Goal: Task Accomplishment & Management: Manage account settings

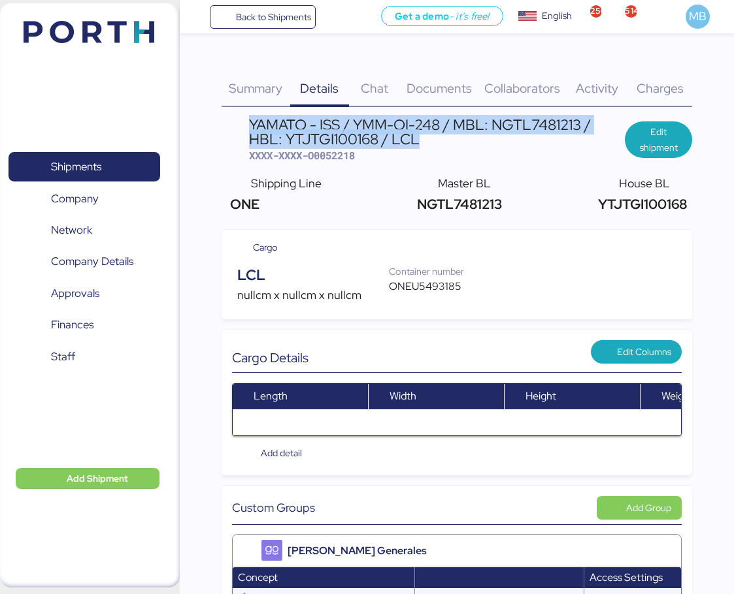
drag, startPoint x: 327, startPoint y: 137, endPoint x: 250, endPoint y: 123, distance: 78.9
click at [250, 123] on div "YAMATO - ISS / YMM-OI-248 / MBL: NGTL7481213 / HBL: YTJTGI100168 / LCL" at bounding box center [436, 132] width 375 height 29
copy div "YAMATO - ISS / YMM-OI-248 / MBL: NGTL7481213 / HBL: YTJTGI100168 / LCL"
click at [105, 165] on span "Shipments" at bounding box center [84, 166] width 140 height 19
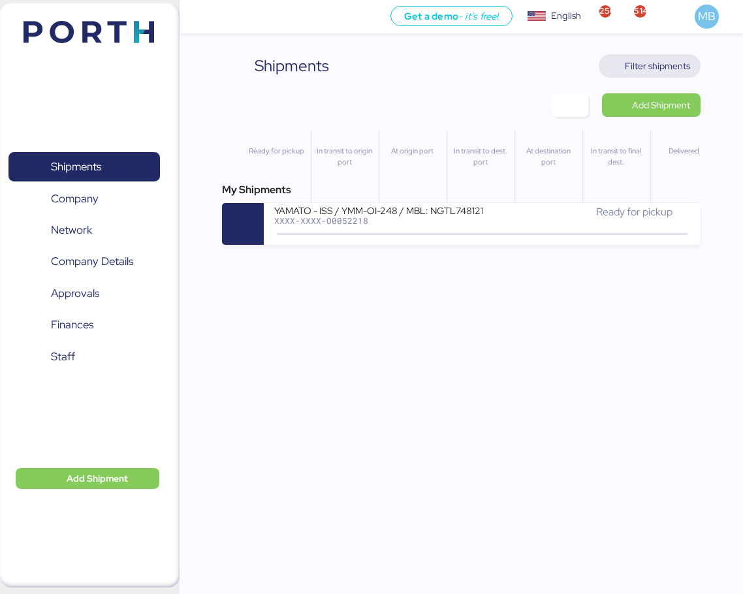
click at [661, 63] on span "Filter shipments" at bounding box center [657, 66] width 65 height 16
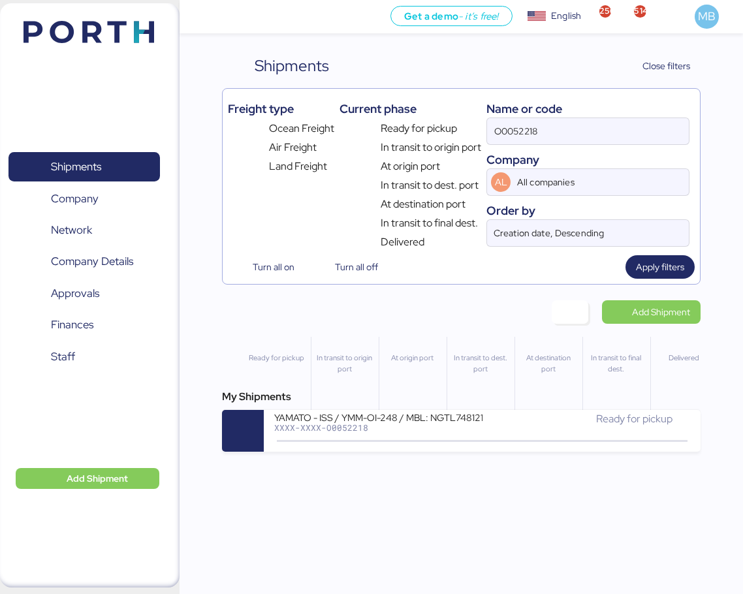
drag, startPoint x: 561, startPoint y: 133, endPoint x: 423, endPoint y: 108, distance: 139.5
click at [423, 108] on div "Freight type Ocean Freight Air Freight Land Freight Current phase Ready for pic…" at bounding box center [462, 172] width 468 height 156
click at [675, 317] on span "Add Shipment" at bounding box center [661, 312] width 58 height 16
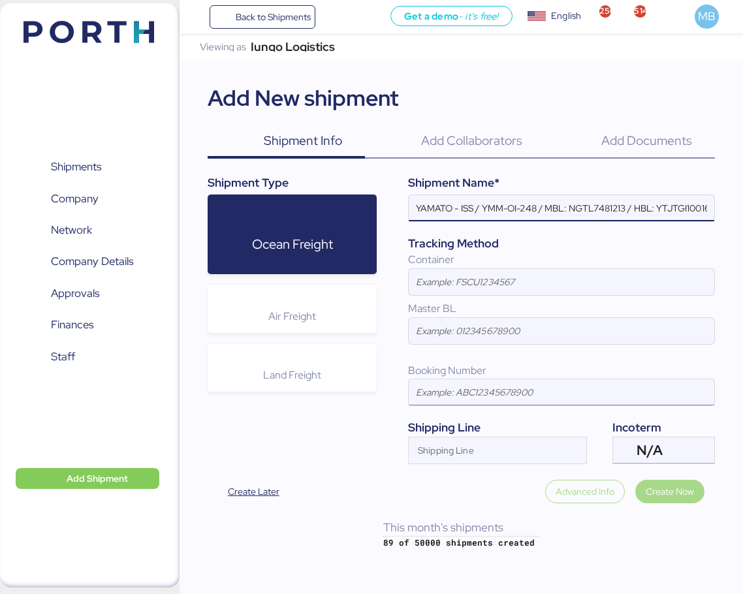
scroll to position [0, 37]
type input "YAMATO - ISS / YMM-OI-248 / MBL: NGTL7481213 / HBL: YTJTGI100168 / LCL"
click at [666, 446] on div "N/A" at bounding box center [662, 451] width 51 height 26
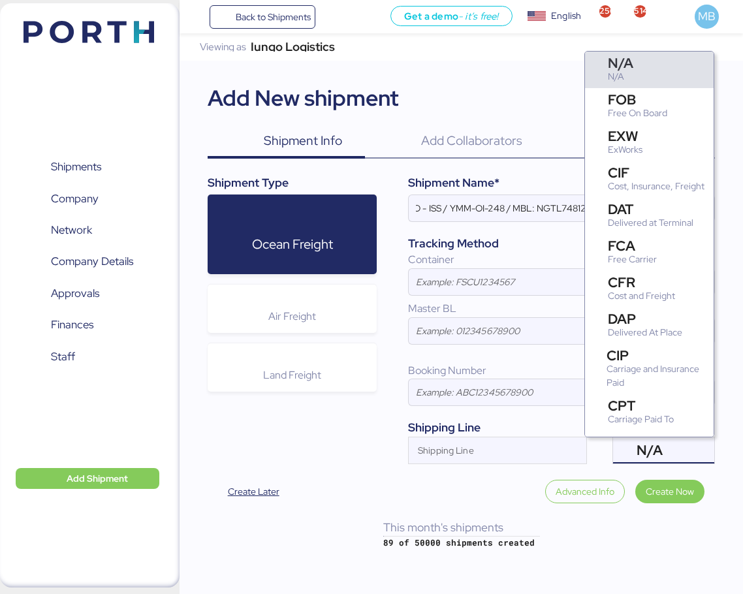
scroll to position [0, 0]
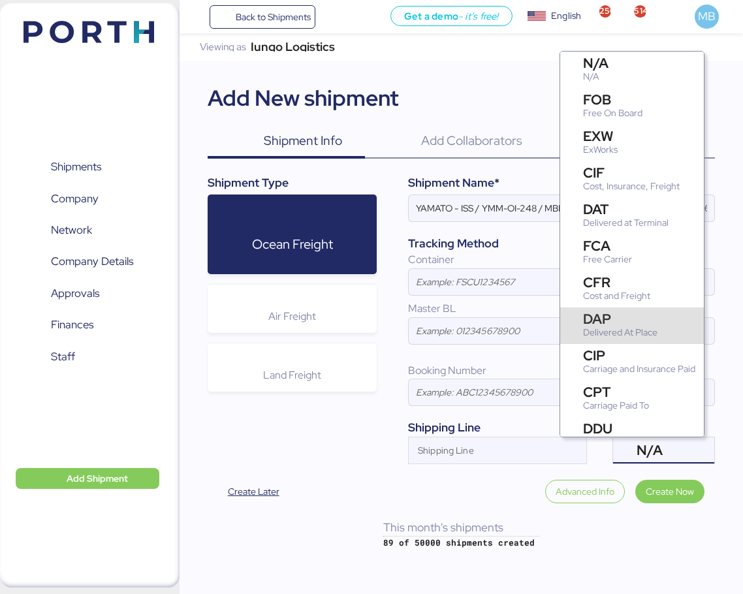
click at [643, 319] on div "DAP" at bounding box center [620, 319] width 74 height 14
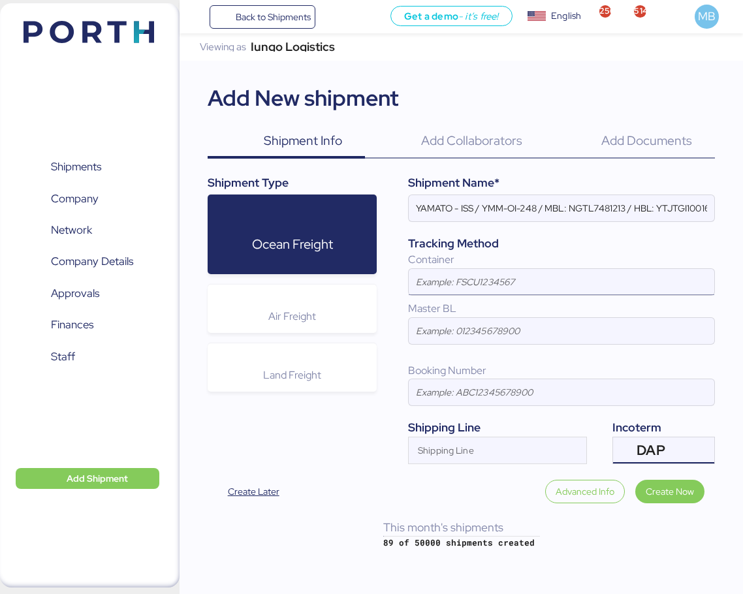
click at [476, 276] on input at bounding box center [562, 282] width 306 height 26
paste input "HLBU9204740"
type input "HLBU9204740"
click at [452, 448] on input "Shipping Line" at bounding box center [486, 455] width 154 height 16
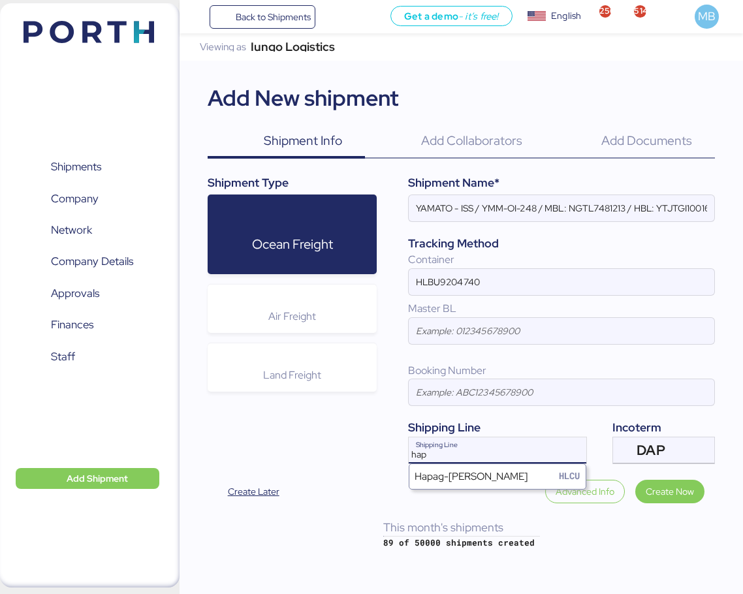
type input "hapa"
click at [469, 476] on div "Hapag-[PERSON_NAME]" at bounding box center [471, 476] width 113 height 15
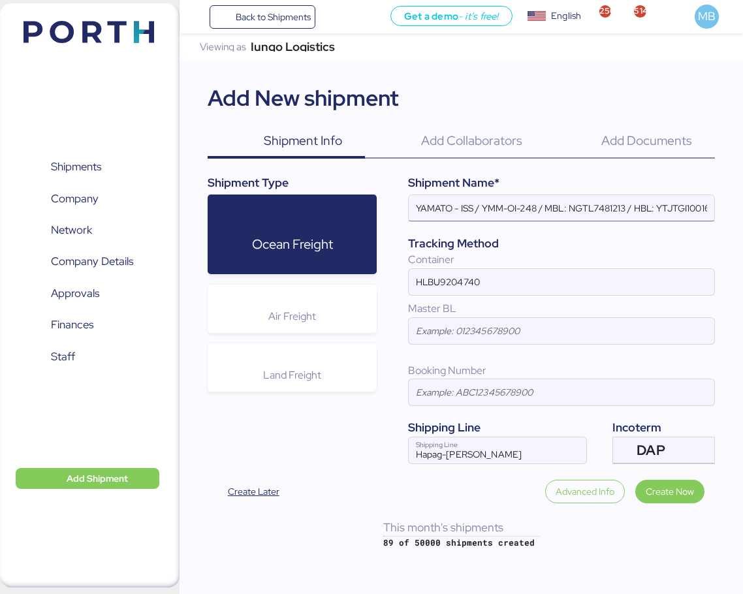
click at [470, 201] on input "YAMATO - ISS / YMM-OI-248 / MBL: NGTL7481213 / HBL: YTJTGI100168 / LCL" at bounding box center [562, 208] width 306 height 26
click at [468, 206] on input "YAMATO - ISS / YMM-OI-248 / MBL: NGTL7481213 / HBL: YTJTGI100168 / LCL" at bounding box center [562, 208] width 306 height 26
paste input "FUKOKU"
click at [557, 203] on input "YAMATO - FUKOKU / YMM-OI-248 / MBL: NGTL7481213 / HBL: YTJTGI100168 / LCL" at bounding box center [562, 208] width 306 height 26
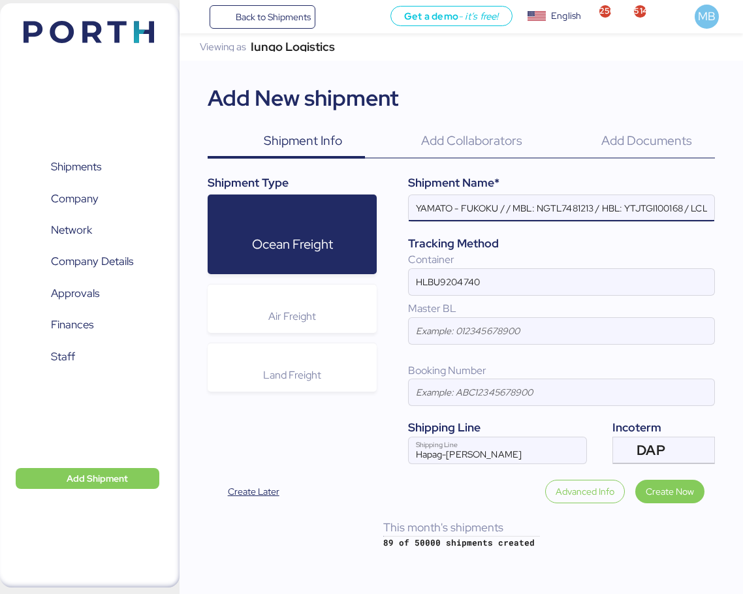
paste input "YMM-OI-251"
click at [505, 207] on input "YAMATO - FUKOKU /YMM-OI-251 / MBL: NGTL7481213 / HBL: YTJTGI100168 / LCL" at bounding box center [562, 208] width 306 height 26
click at [623, 212] on input "YAMATO - FUKOKU / YMM-OI-251 / MBL: NGTL7481213 / HBL: YTJTGI100168 / LCL" at bounding box center [562, 208] width 306 height 26
paste input "GZMZL25042855"
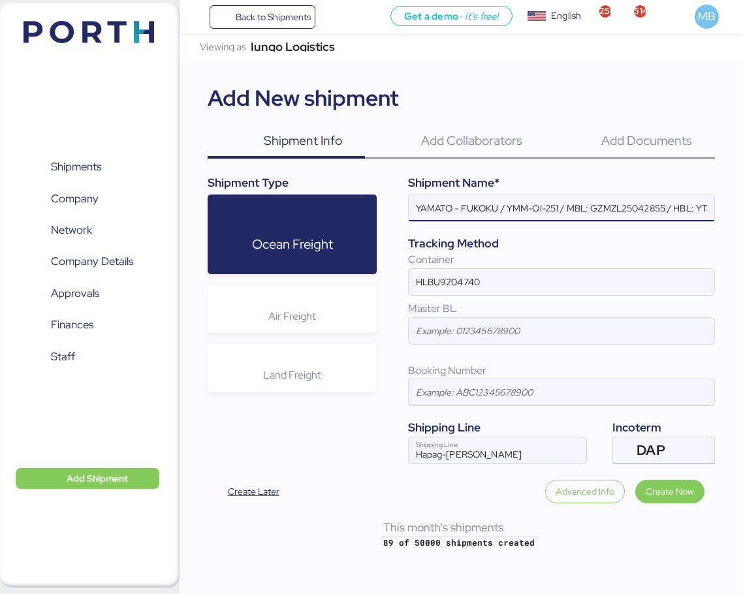
click at [701, 204] on input "YAMATO - FUKOKU / YMM-OI-251 / MBL: GZMZL25042855 / HBL: YTJTGI100168 / LCL" at bounding box center [562, 208] width 306 height 26
paste input "YILGZS0018830"
type input "YAMATO - FUKOKU / YMM-OI-251 / MBL: GZMZL25042855 / HBL: YILGZS0018830 / LCL"
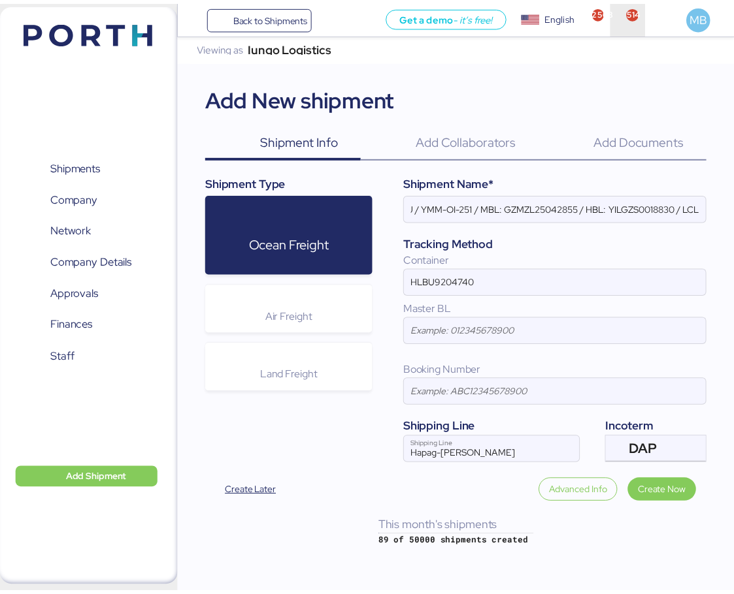
scroll to position [0, 0]
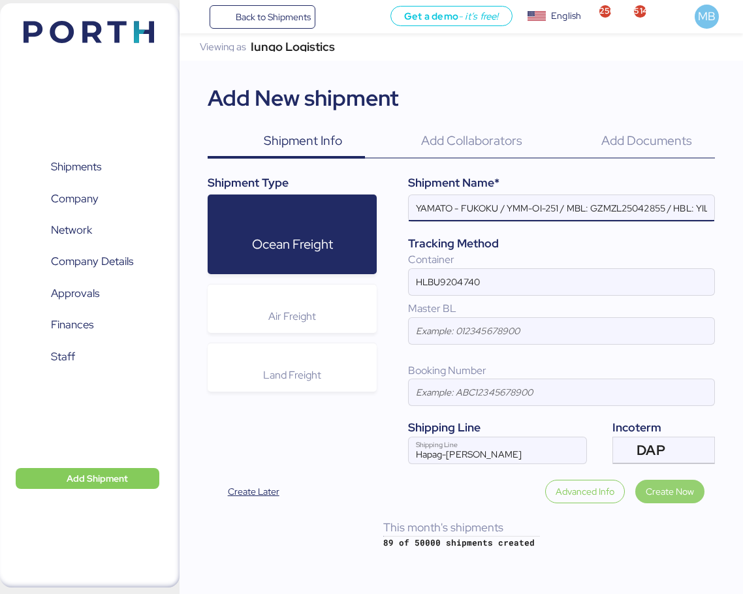
click at [670, 493] on span "Create Now" at bounding box center [670, 492] width 48 height 16
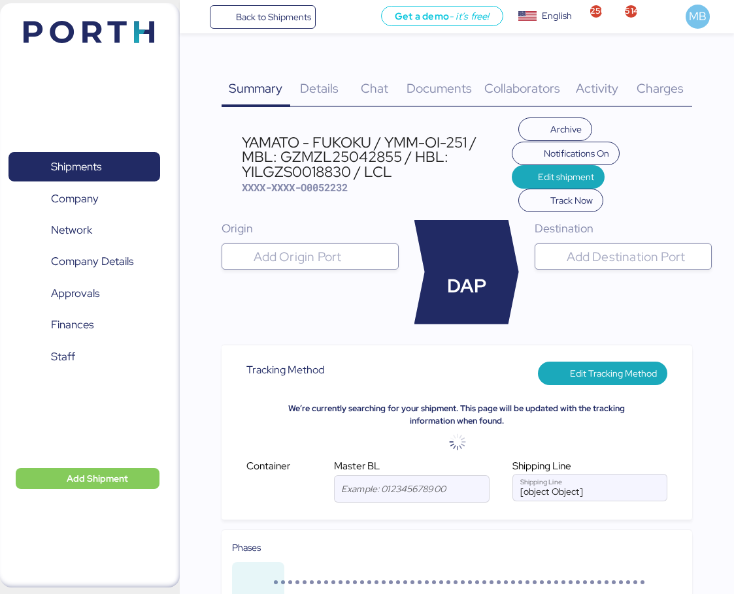
click at [326, 254] on input "search" at bounding box center [322, 257] width 142 height 16
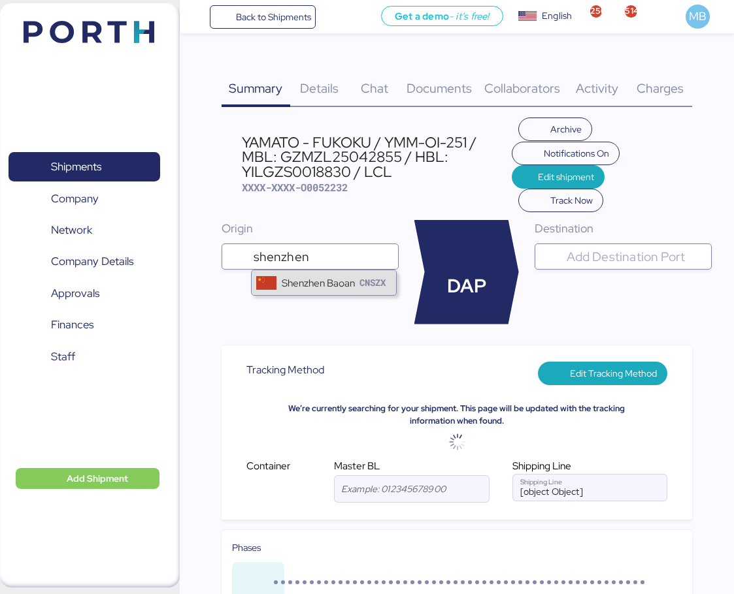
type input "shenzhen"
click at [332, 276] on div "Shenzhen Baoan" at bounding box center [318, 283] width 73 height 15
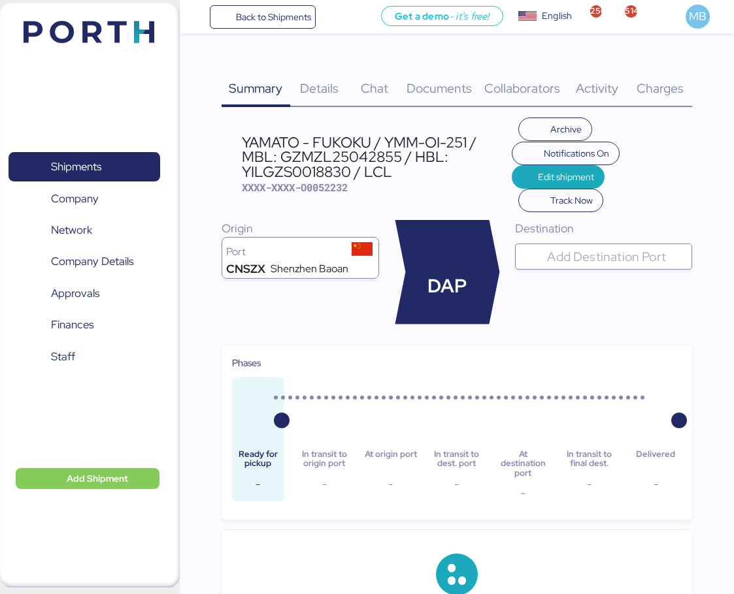
click at [599, 255] on input "search" at bounding box center [615, 257] width 142 height 16
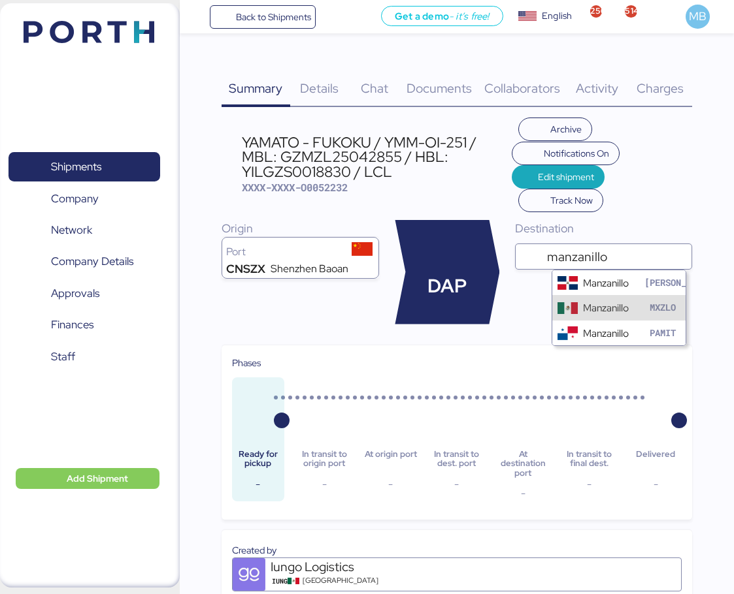
type input "manzanillo"
click at [610, 304] on div "Manzanillo" at bounding box center [606, 308] width 46 height 15
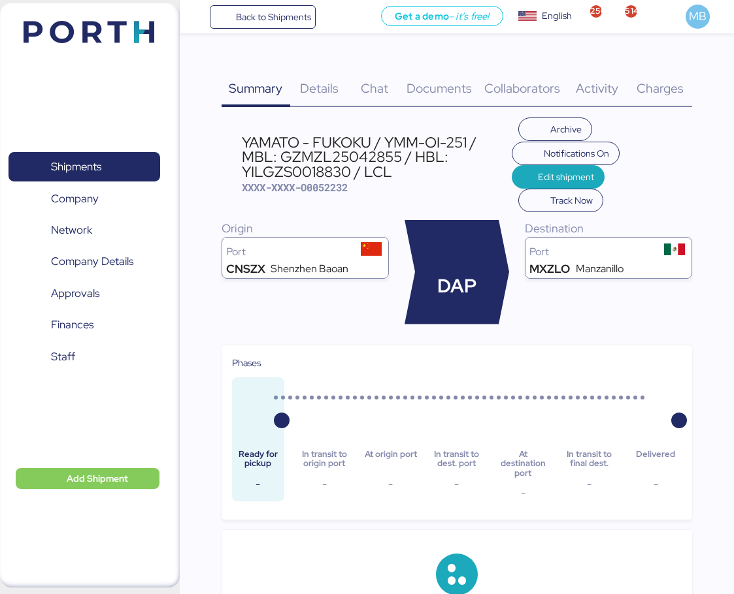
click at [332, 89] on span "Details" at bounding box center [319, 88] width 39 height 17
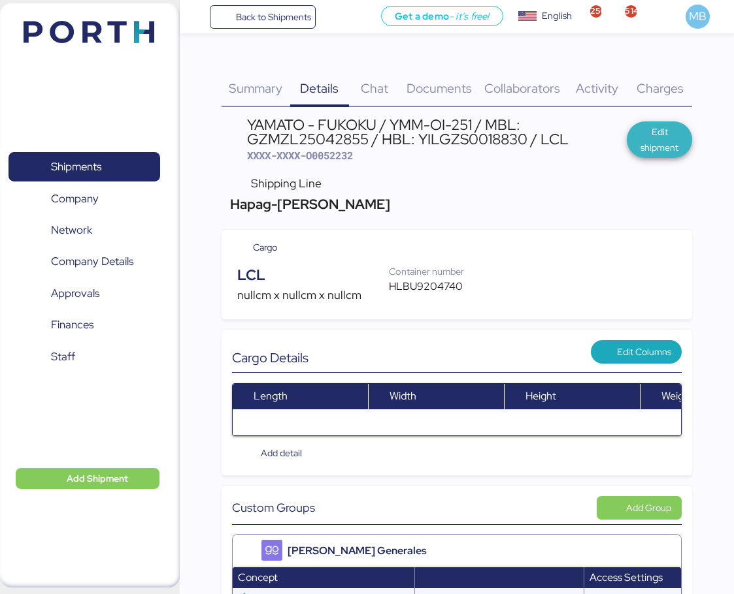
click at [649, 140] on span "Edit shipment" at bounding box center [659, 139] width 44 height 31
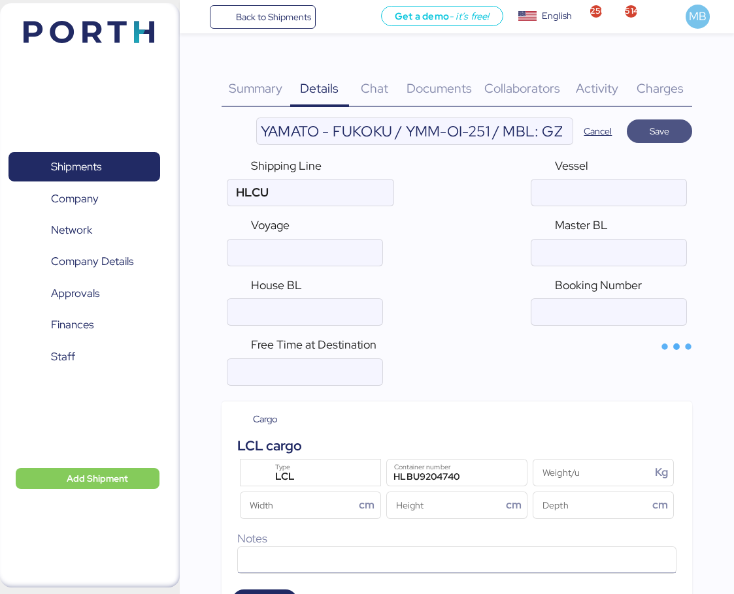
type input "Hapag-[PERSON_NAME]"
click at [328, 460] on div "LCL Type" at bounding box center [312, 473] width 89 height 26
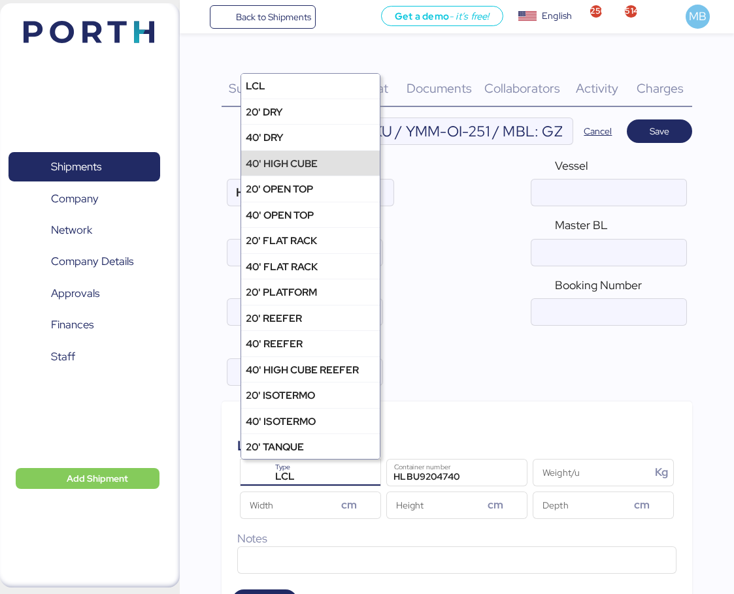
click at [325, 166] on div "40' HIGH CUBE" at bounding box center [310, 162] width 138 height 25
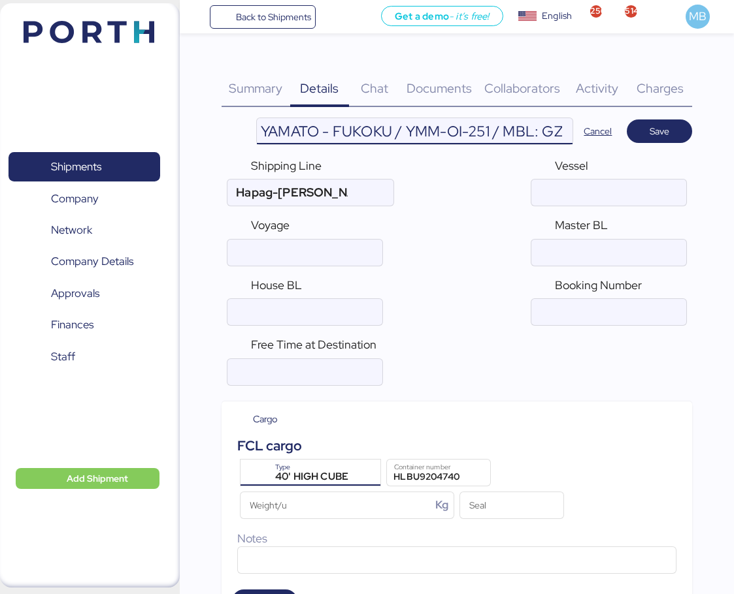
click at [555, 138] on input "YAMATO - FUKOKU / YMM-OI-251 / MBL: GZMZL25042855 / HBL: YILGZS0018830 / LCL" at bounding box center [415, 131] width 316 height 26
click at [598, 243] on input "ocean" at bounding box center [608, 253] width 155 height 26
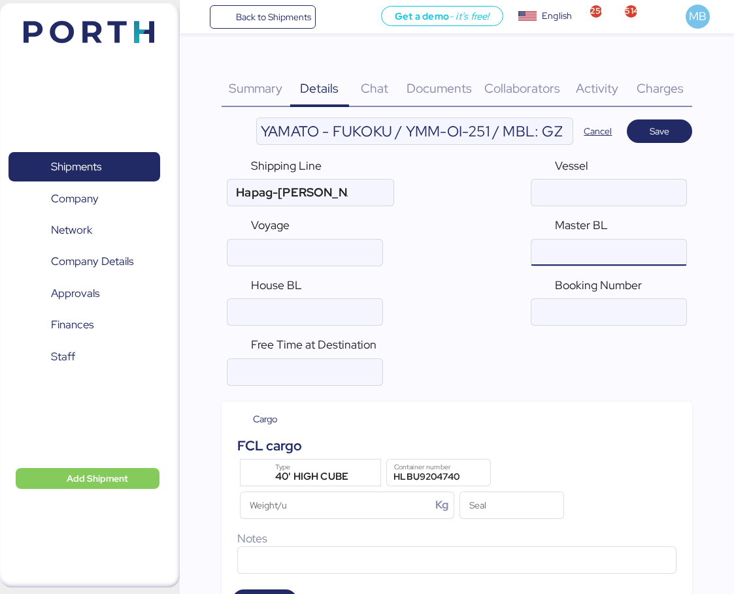
paste input "GZMZL25042855"
type input "GZMZL25042855"
click at [474, 133] on input "YAMATO - FUKOKU / YMM-OI-251 / MBL: GZMZL25042855 / HBL: YILGZS0018830 / LCL" at bounding box center [415, 131] width 316 height 26
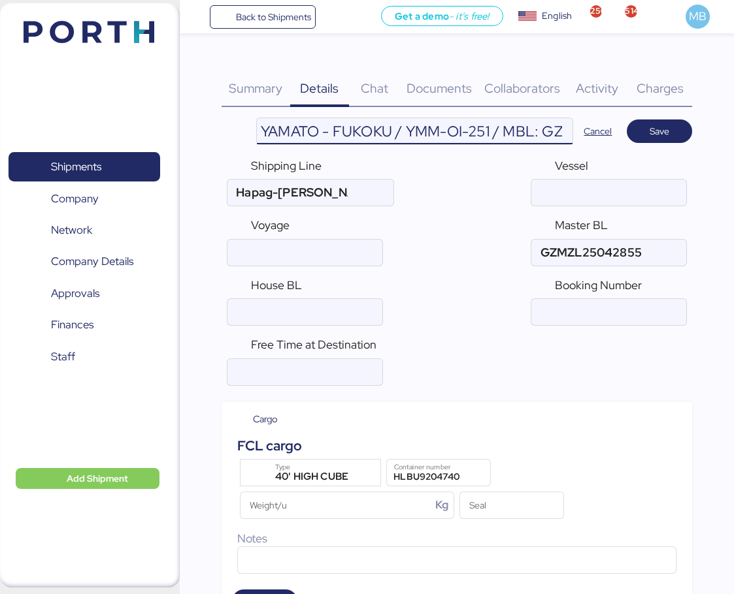
scroll to position [0, 304]
click at [487, 135] on input "YAMATO - FUKOKU / YMM-OI-251 / MBL: GZMZL25042855 / HBL: YILGZS0018830 / LCL" at bounding box center [415, 131] width 316 height 26
click at [357, 306] on input "ocean" at bounding box center [304, 312] width 155 height 26
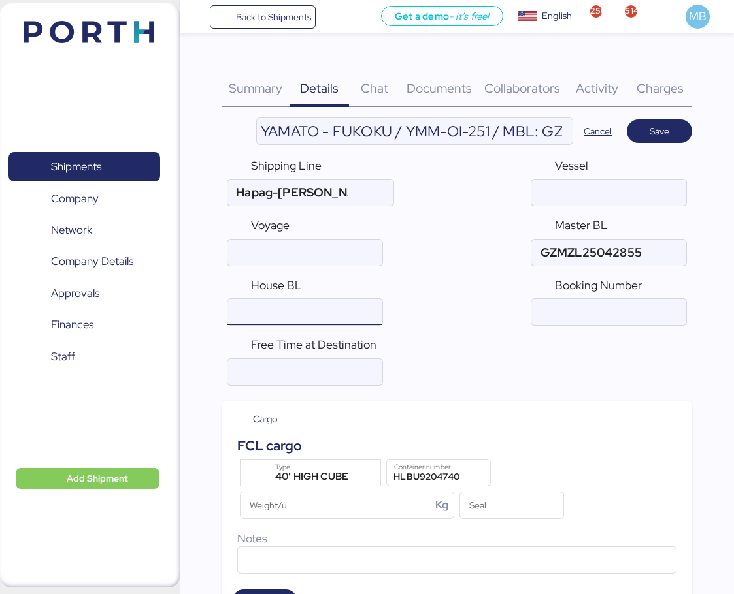
paste input "YILGZS0018830"
type input "YILGZS0018830"
click at [662, 129] on span "Save" at bounding box center [659, 131] width 20 height 16
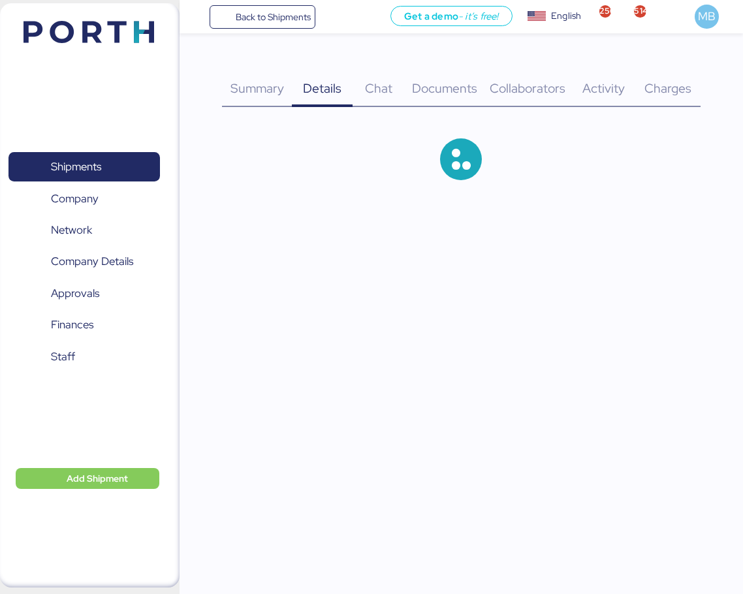
click at [458, 84] on span "Documents" at bounding box center [444, 88] width 65 height 17
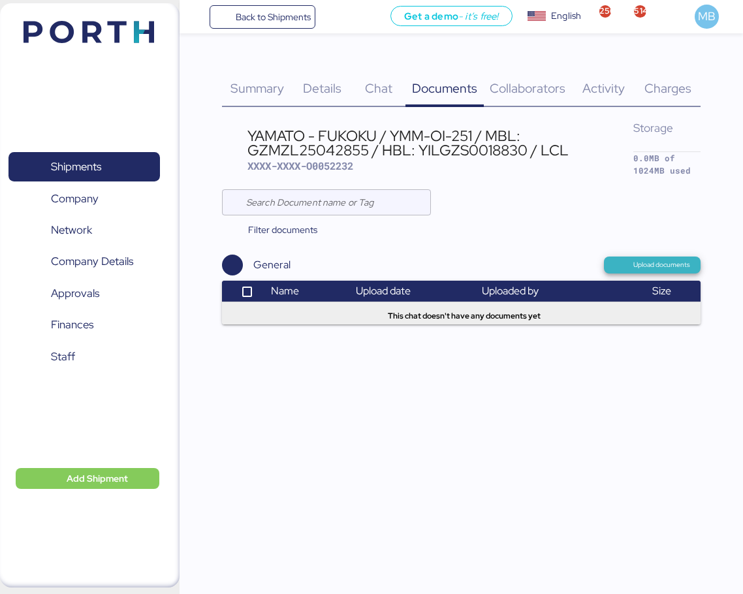
click at [659, 259] on span "Upload documents" at bounding box center [662, 265] width 57 height 12
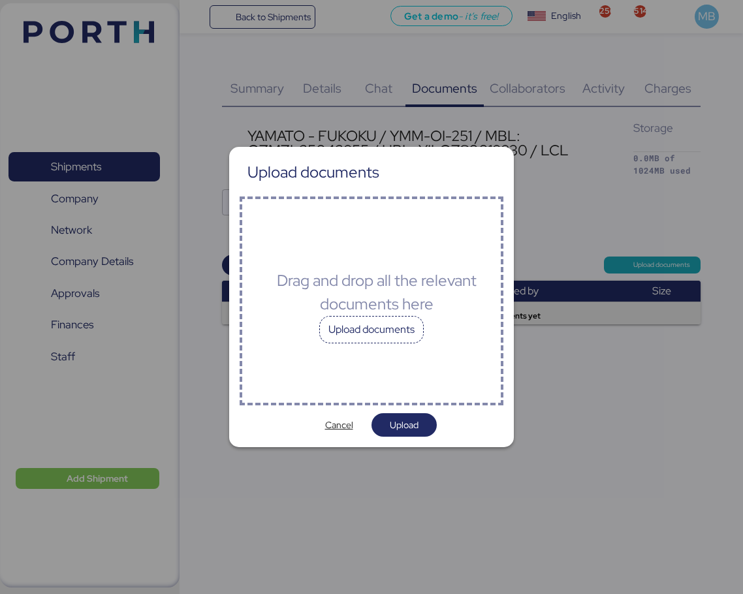
click at [379, 333] on div "Upload documents" at bounding box center [371, 329] width 105 height 27
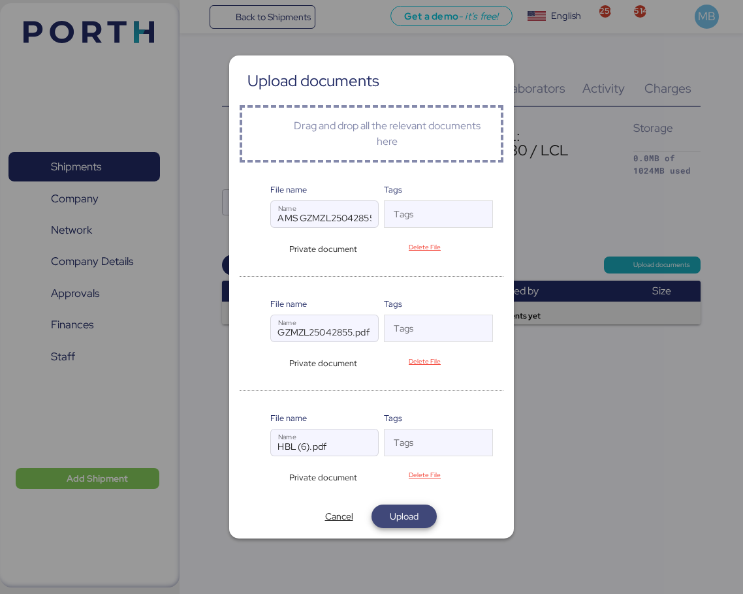
click at [423, 514] on span "Upload" at bounding box center [404, 517] width 44 height 18
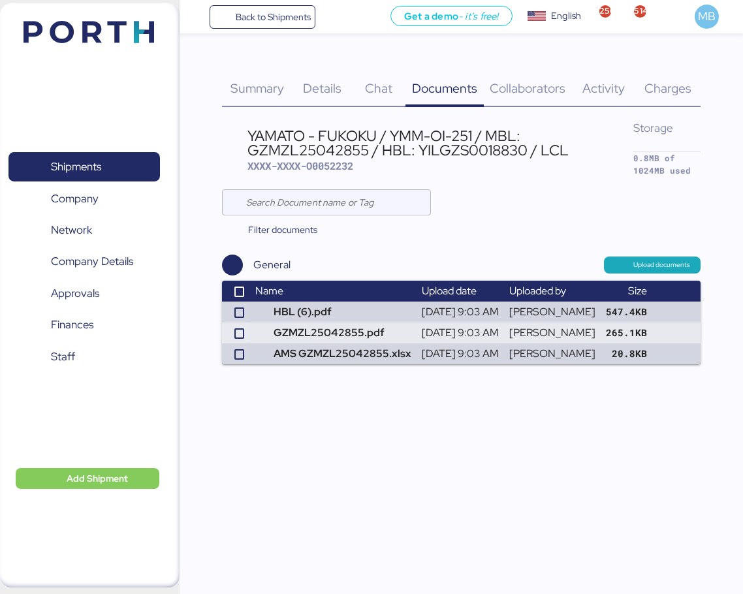
click at [326, 87] on span "Details" at bounding box center [322, 88] width 39 height 17
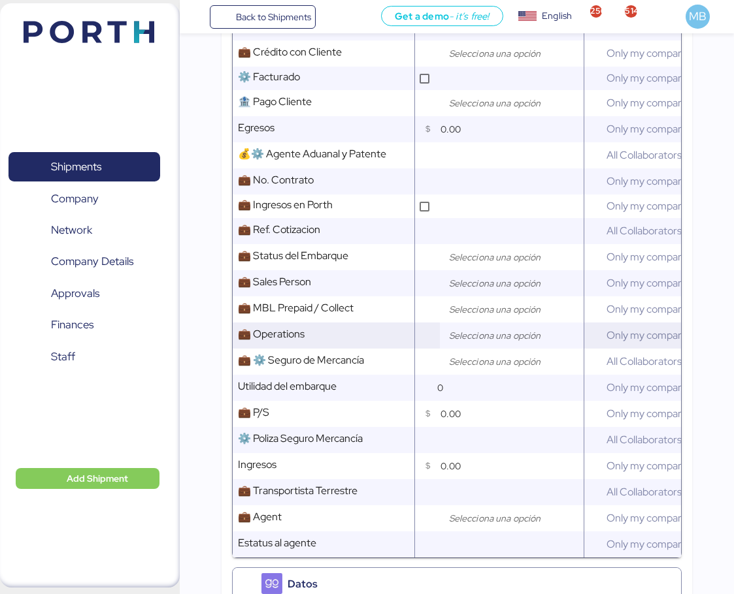
scroll to position [784, 0]
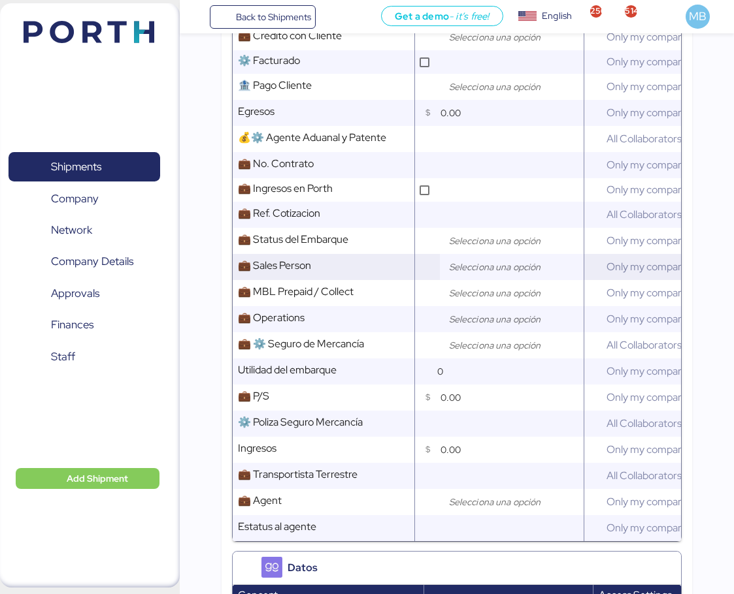
click at [464, 273] on input "search" at bounding box center [514, 267] width 137 height 16
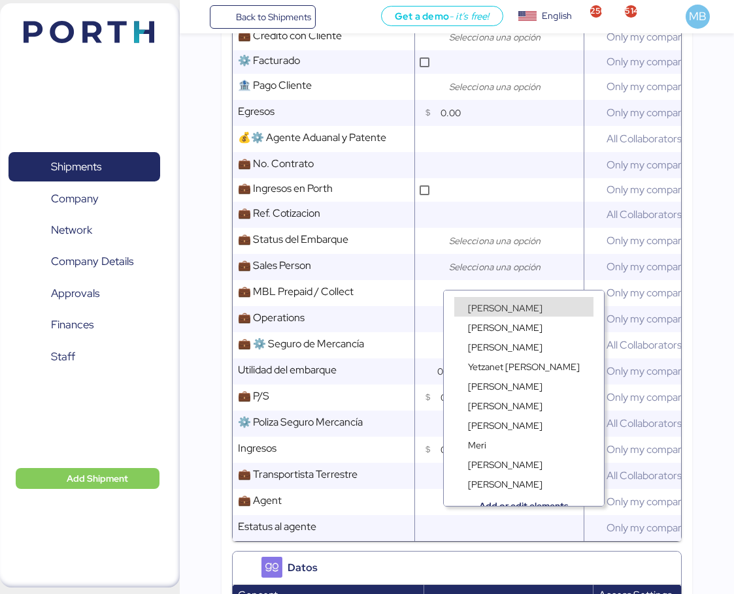
click at [488, 307] on span "[PERSON_NAME]" at bounding box center [505, 308] width 74 height 12
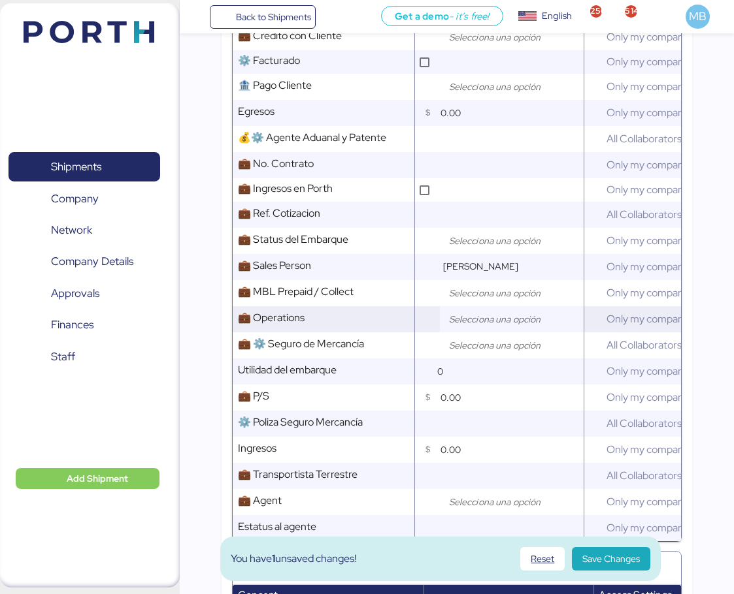
click at [478, 324] on input "search" at bounding box center [514, 320] width 137 height 16
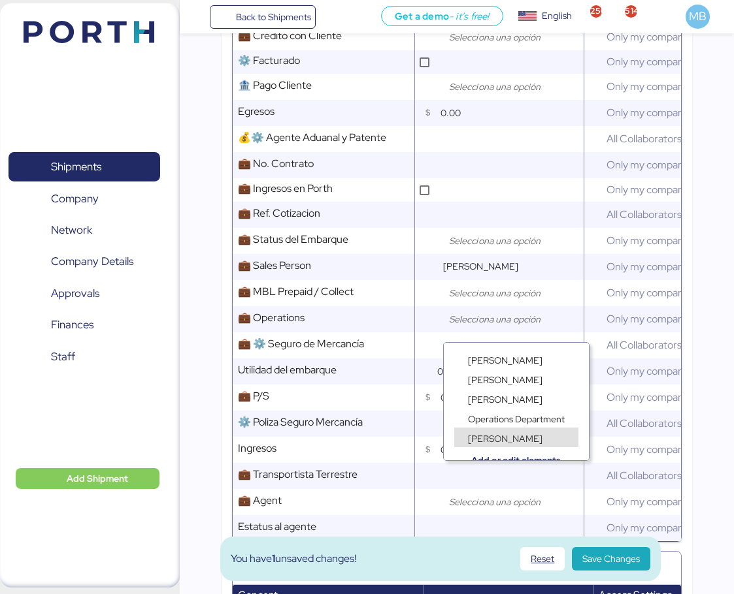
click at [517, 440] on span "[PERSON_NAME]" at bounding box center [505, 439] width 74 height 12
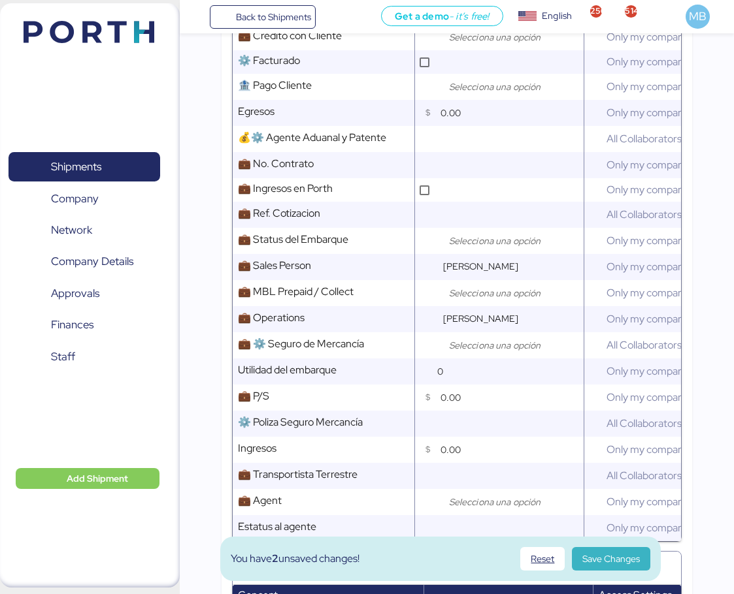
click at [636, 559] on span "Save Changes" at bounding box center [610, 559] width 57 height 16
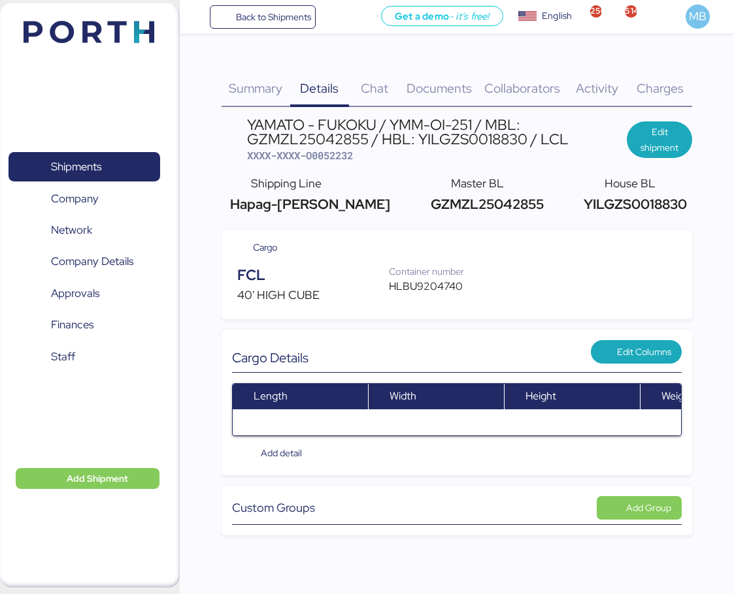
scroll to position [0, 0]
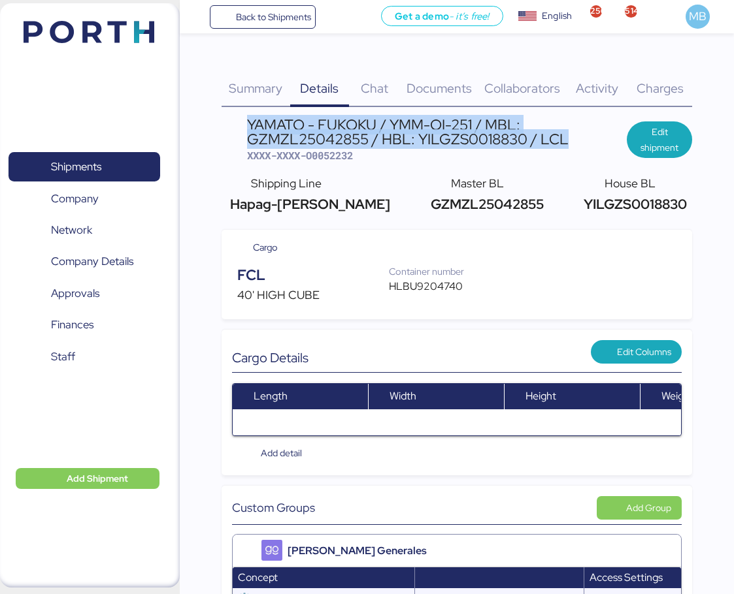
drag, startPoint x: 567, startPoint y: 142, endPoint x: 248, endPoint y: 125, distance: 319.2
click at [248, 125] on div "YAMATO - FUKOKU / YMM-OI-251 / MBL: GZMZL25042855 / HBL: YILGZS0018830 / LCL" at bounding box center [437, 132] width 380 height 29
copy div "YAMATO - FUKOKU / YMM-OI-251 / MBL: GZMZL25042855 / HBL: YILGZS0018830 / LCL"
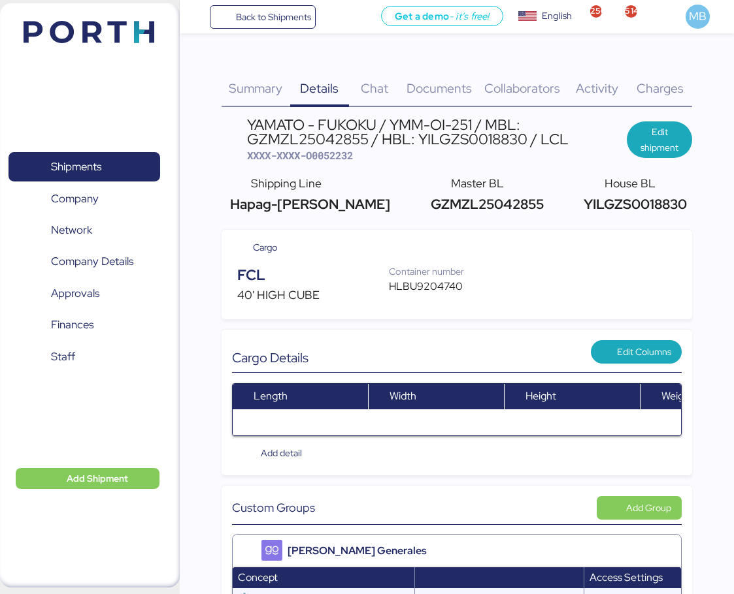
click at [323, 157] on span "XXXX-XXXX-O0052232" at bounding box center [300, 155] width 106 height 13
copy span "O0052232"
click at [439, 294] on div "HLBU9204740" at bounding box center [433, 287] width 89 height 16
click at [434, 287] on div "HLBU9204740" at bounding box center [433, 287] width 89 height 16
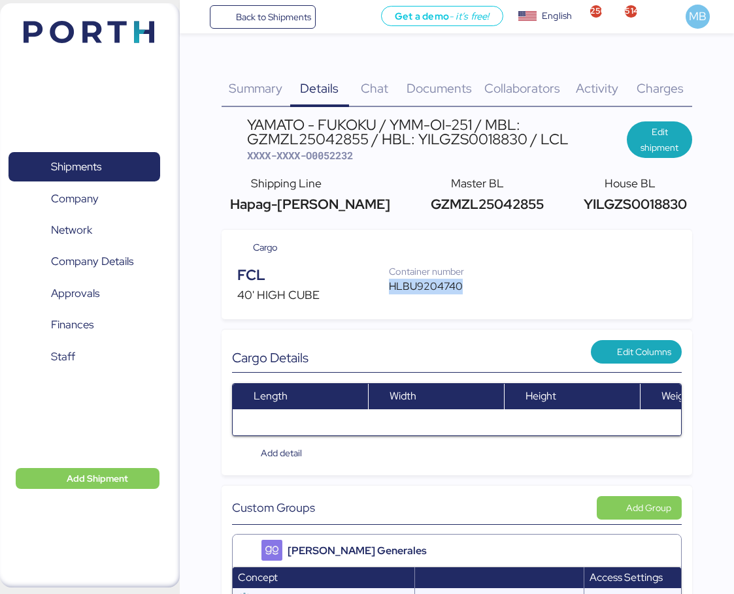
click at [434, 287] on div "HLBU9204740" at bounding box center [433, 287] width 89 height 16
copy div "HLBU9204740"
click at [336, 160] on span "XXXX-XXXX-O0052232" at bounding box center [300, 155] width 106 height 13
copy span "O0052232"
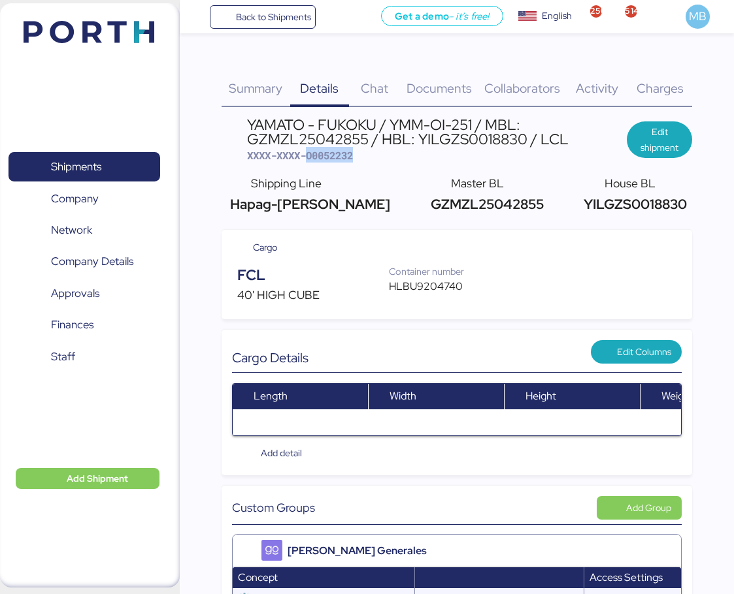
click at [334, 158] on span "XXXX-XXXX-O0052232" at bounding box center [300, 155] width 106 height 13
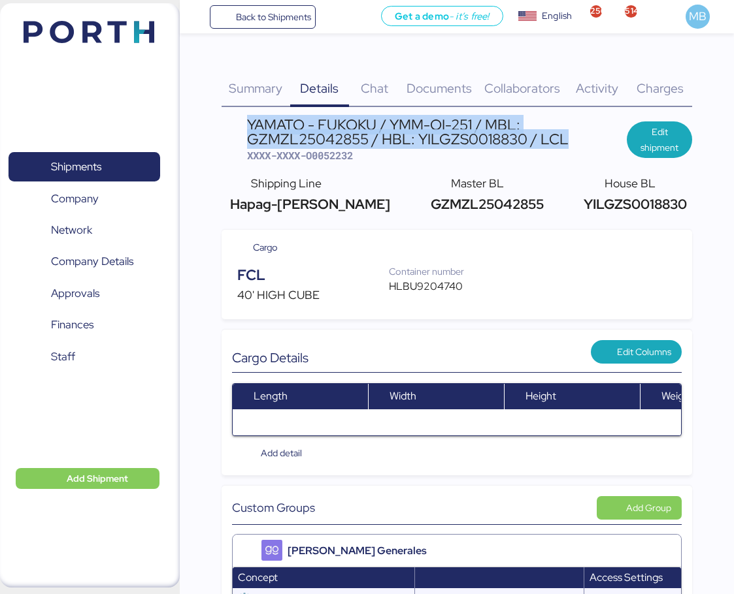
drag, startPoint x: 573, startPoint y: 141, endPoint x: 250, endPoint y: 128, distance: 323.6
click at [250, 128] on div "YAMATO - FUKOKU / YMM-OI-251 / MBL: GZMZL25042855 / HBL: YILGZS0018830 / LCL" at bounding box center [437, 132] width 380 height 29
copy div "YAMATO - FUKOKU / YMM-OI-251 / MBL: GZMZL25042855 / HBL: YILGZS0018830 / LCL"
click at [140, 159] on span "Shipments" at bounding box center [84, 166] width 140 height 19
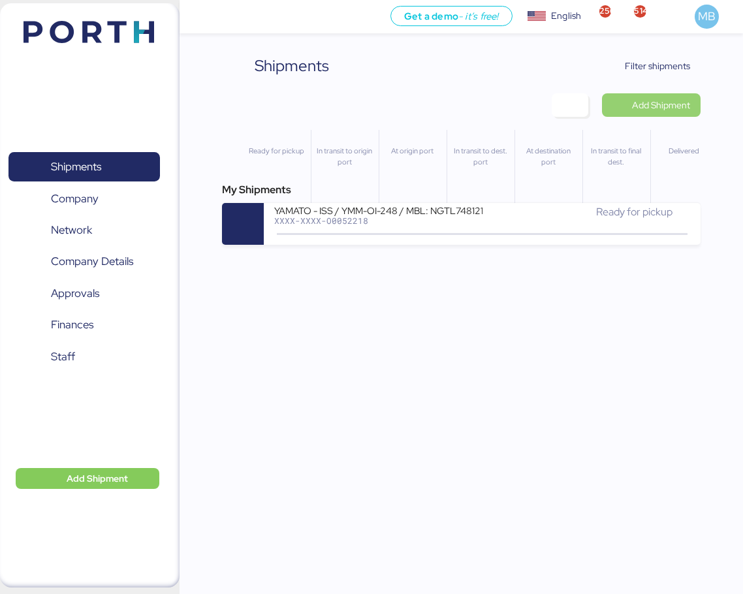
click at [666, 101] on span "Add Shipment" at bounding box center [661, 105] width 58 height 16
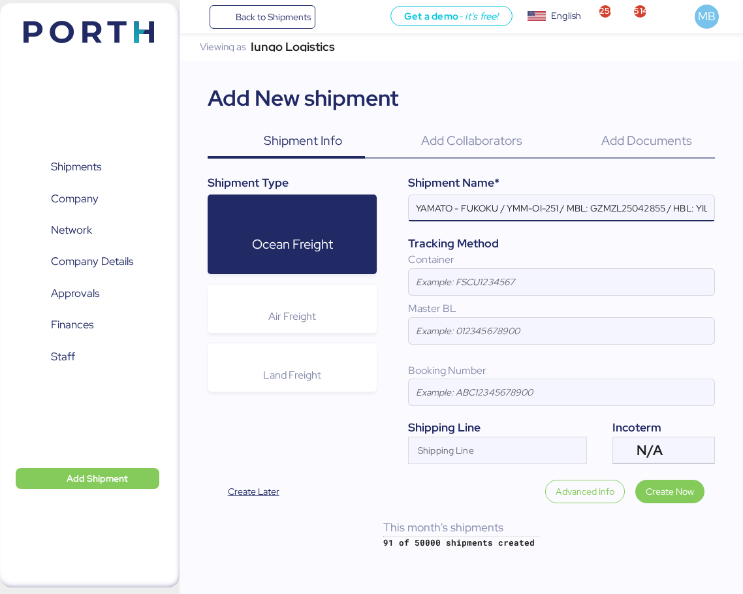
scroll to position [0, 86]
type input "YAMATO - FUKOKU / YMM-OI-251 / MBL: GZMZL25042855 / HBL: YILGZS0018830 / LCL"
click at [665, 449] on div "N/A" at bounding box center [662, 451] width 51 height 26
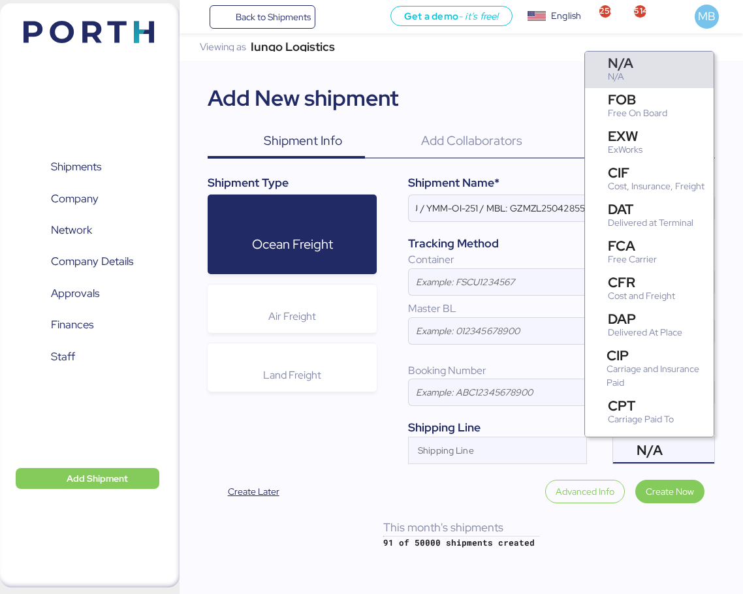
scroll to position [0, 0]
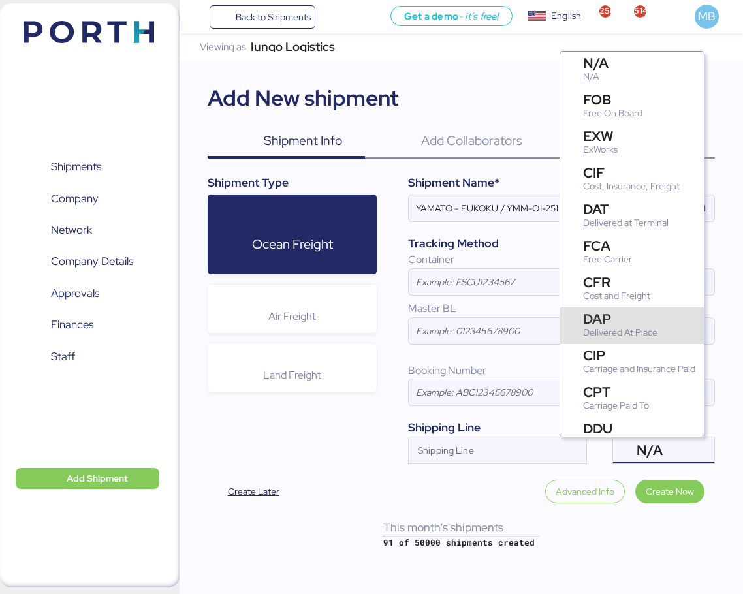
click at [653, 319] on div "DAP" at bounding box center [620, 319] width 74 height 14
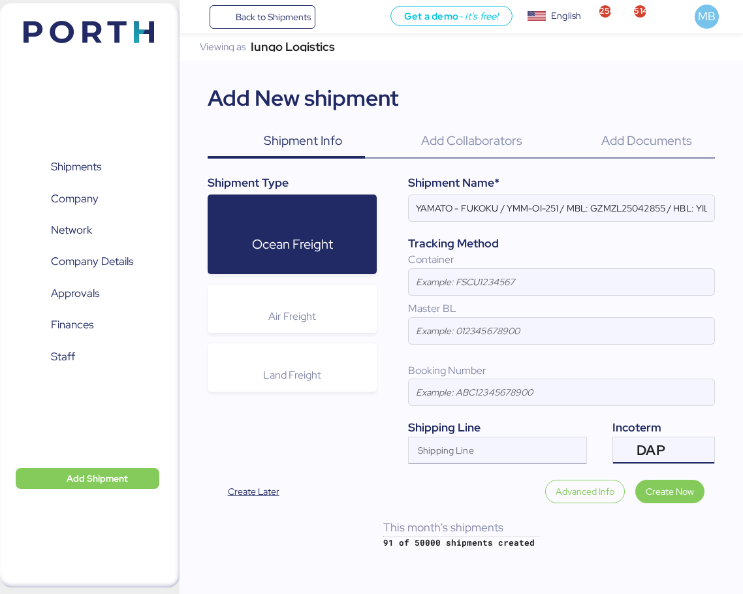
click at [456, 451] on input "Shipping Line" at bounding box center [486, 455] width 154 height 16
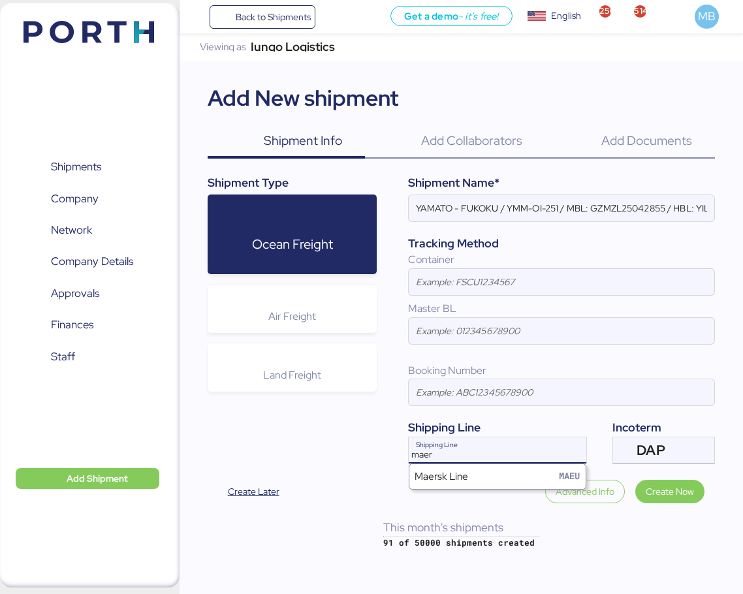
type input "mae"
click at [453, 468] on div "Maersk Line MAEU" at bounding box center [498, 476] width 176 height 25
click at [444, 400] on input at bounding box center [562, 393] width 306 height 26
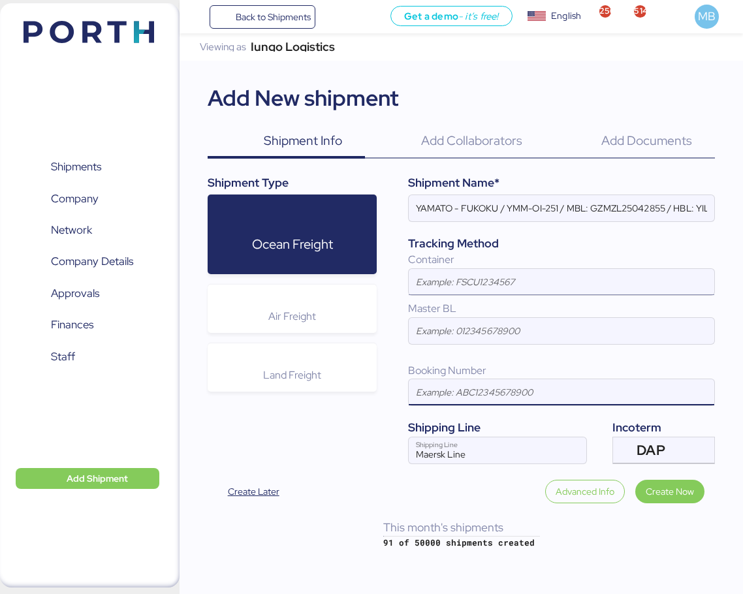
click at [459, 280] on input at bounding box center [562, 282] width 306 height 26
paste input "MNBU4639776"
type input "MNBU4639776"
click at [479, 211] on input "YAMATO - FUKOKU / YMM-OI-251 / MBL: GZMZL25042855 / HBL: YILGZS0018830 / LCL" at bounding box center [562, 208] width 306 height 26
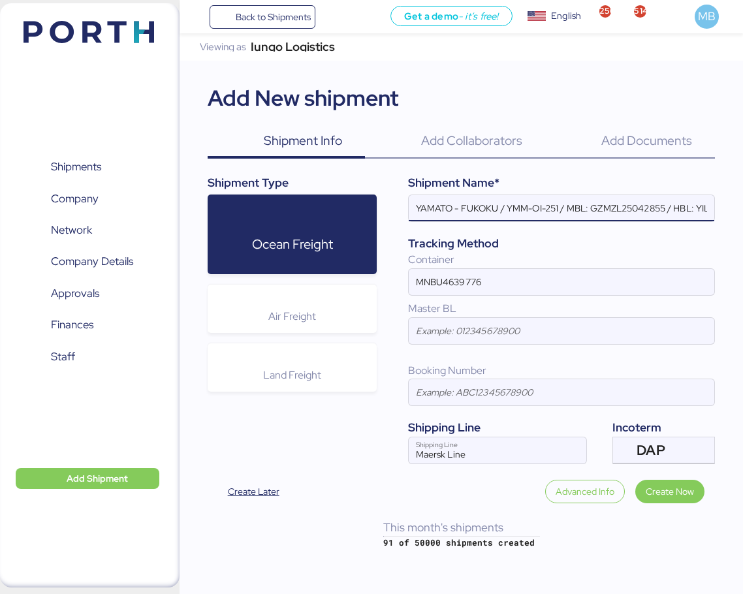
paste input "MAGNA"
click at [558, 206] on input "YAMATO - MAGNA / YMM-OI-251 / MBL: GZMZL25042855 / HBL: YILGZS0018830 / LCL" at bounding box center [562, 208] width 306 height 26
paste input "YMM-OI-252"
click at [625, 215] on input "YAMATO - MAGNA / YMM-OI-252 / MBL: GZMZL25042855 / HBL: YILGZS0018830 / LCL" at bounding box center [562, 208] width 306 height 26
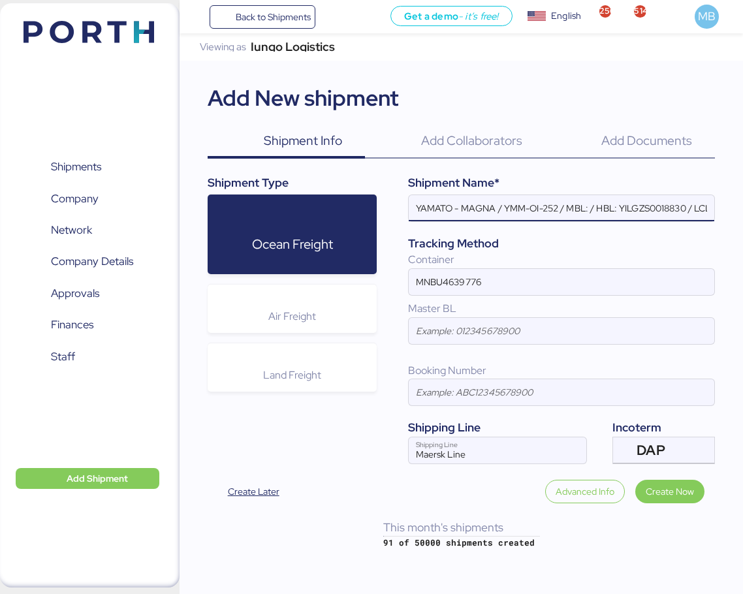
paste input "QDUC25091224"
click at [706, 203] on input "YAMATO - MAGNA / YMM-OI-252 / MBL: QDUC25091224 / HBL: YILGZS0018830 / LCL" at bounding box center [562, 208] width 306 height 26
paste input "QDUC25091224"
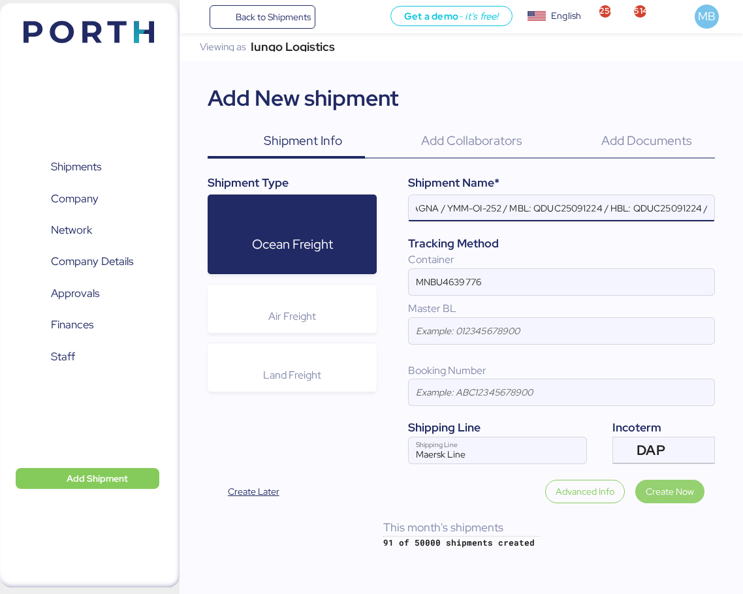
type input "YAMATO - MAGNA / YMM-OI-252 / MBL: QDUC25091224 / HBL: QDUC25091224 / LCL"
click at [658, 489] on span "Create Now" at bounding box center [670, 492] width 48 height 16
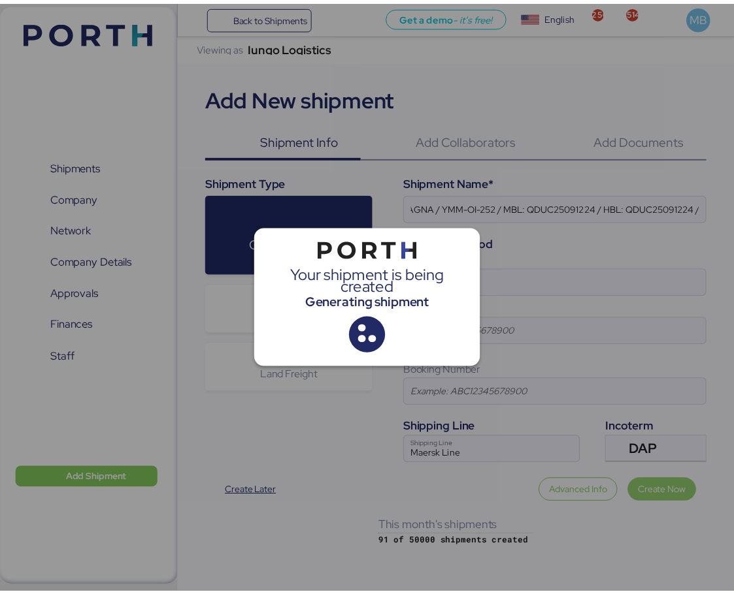
scroll to position [0, 0]
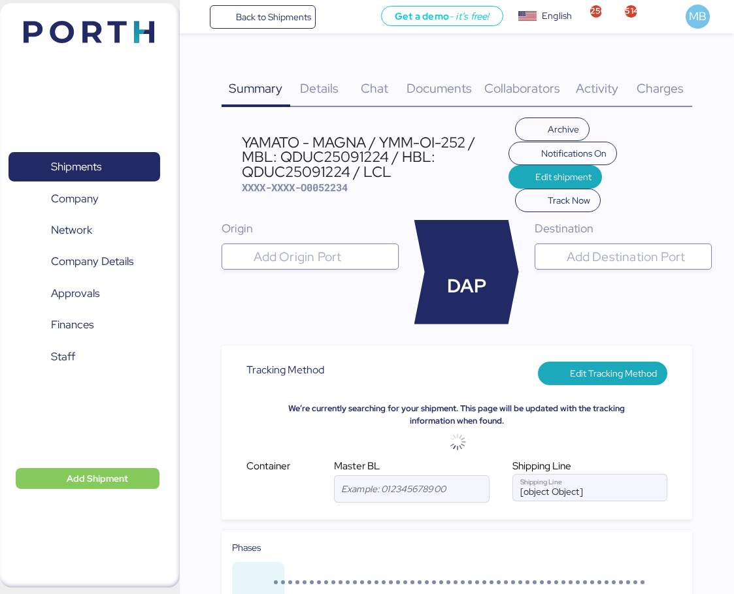
click at [321, 261] on input "search" at bounding box center [322, 257] width 142 height 16
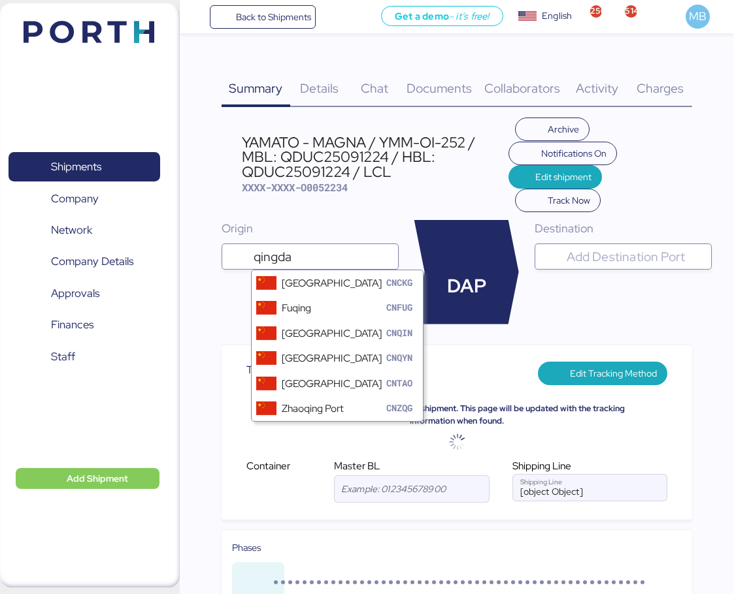
type input "[GEOGRAPHIC_DATA]"
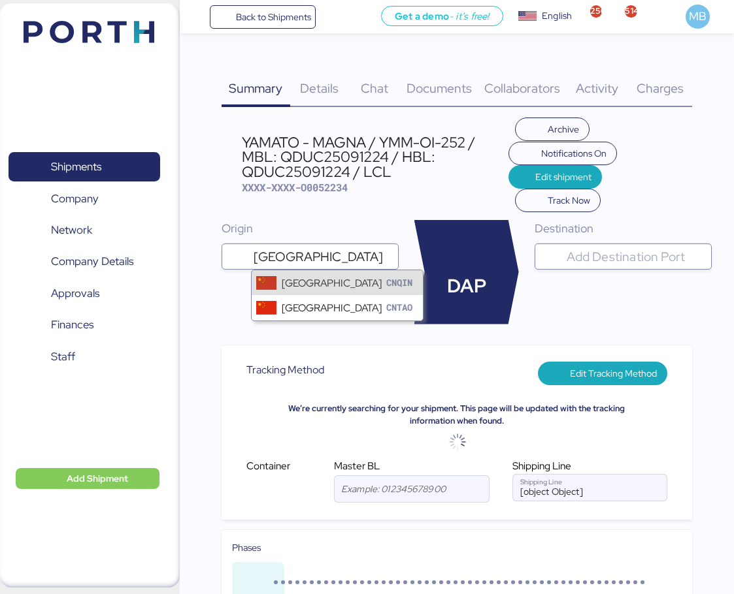
click at [382, 285] on div "CNQIN" at bounding box center [400, 283] width 36 height 14
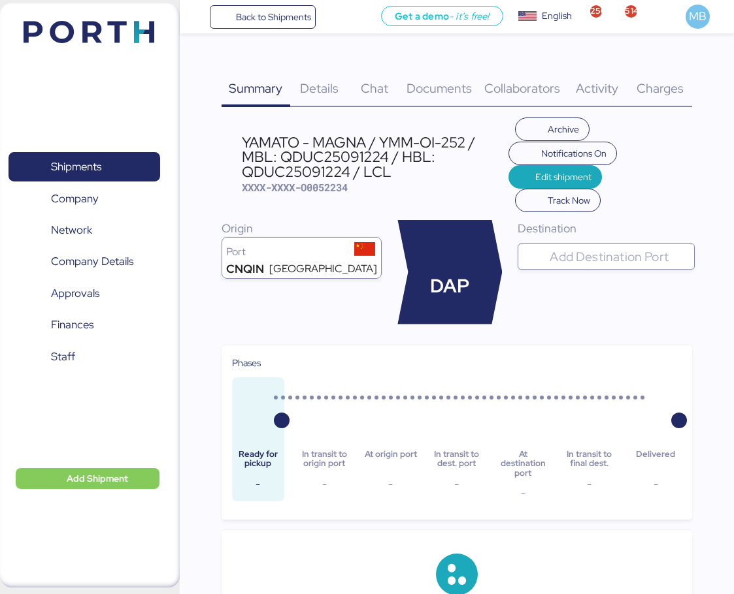
click at [593, 257] on input "search" at bounding box center [618, 257] width 142 height 16
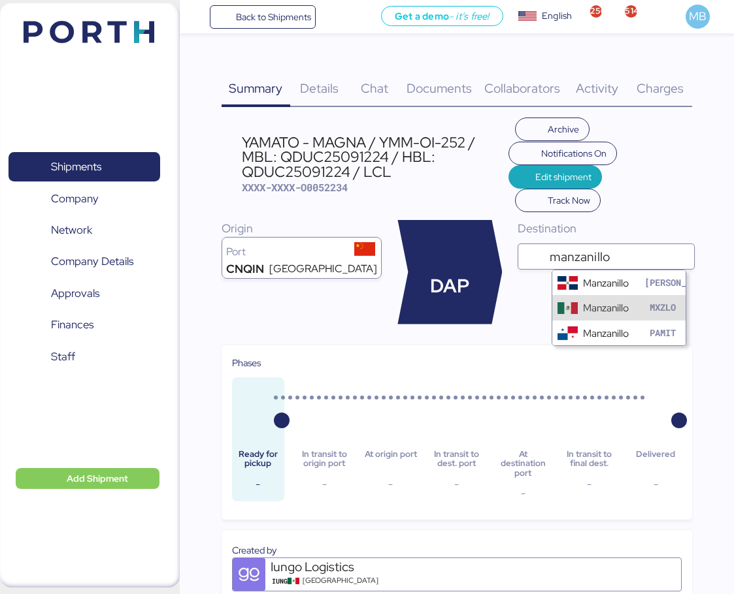
type input "manzanillo"
click at [639, 301] on div "Manzanillo MXZLO" at bounding box center [618, 307] width 133 height 25
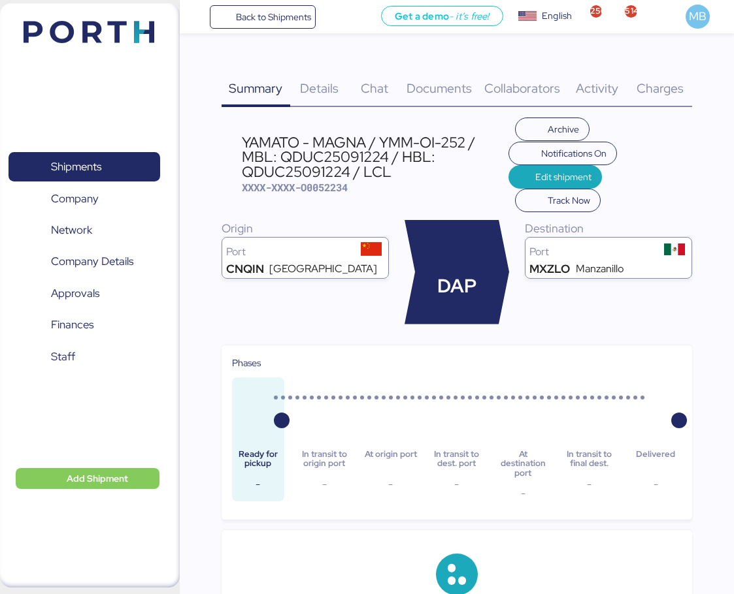
click at [312, 82] on span "Details" at bounding box center [319, 88] width 39 height 17
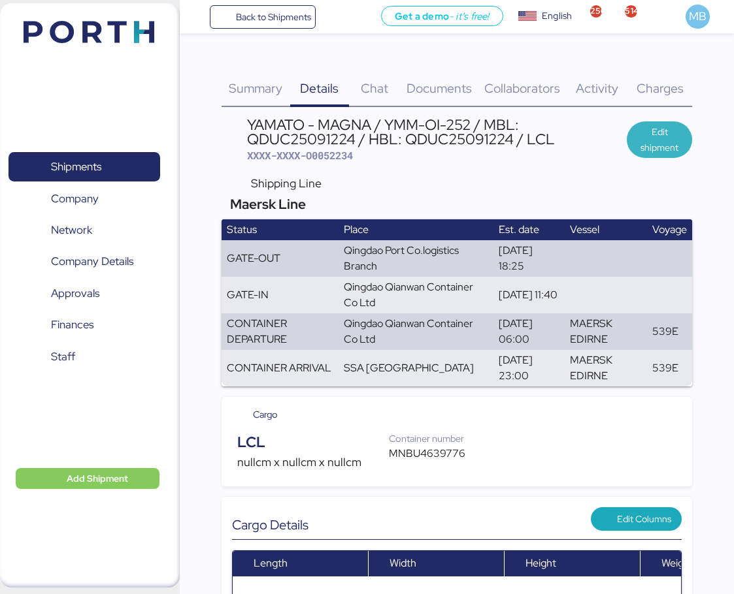
click at [658, 142] on span "Edit shipment" at bounding box center [659, 139] width 44 height 31
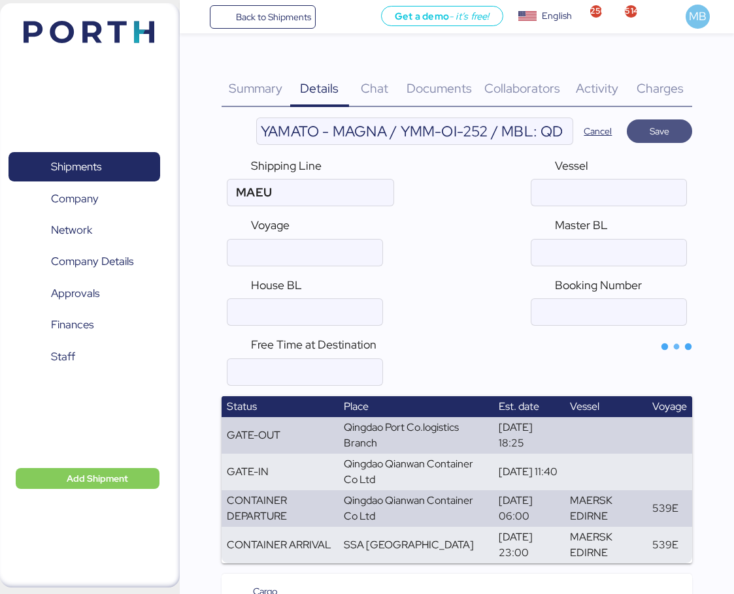
type input "Maersk Line"
click at [544, 136] on input "YAMATO - MAGNA / YMM-OI-252 / MBL: QDUC25091224 / HBL: QDUC25091224 / LCL" at bounding box center [415, 131] width 316 height 26
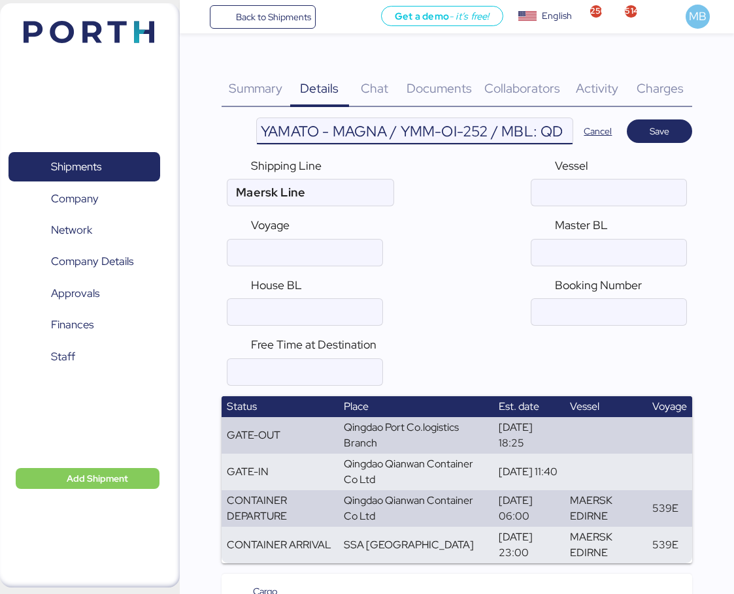
click at [544, 136] on input "YAMATO - MAGNA / YMM-OI-252 / MBL: QDUC25091224 / HBL: QDUC25091224 / LCL" at bounding box center [415, 131] width 316 height 26
click at [566, 256] on input "ocean" at bounding box center [608, 253] width 155 height 26
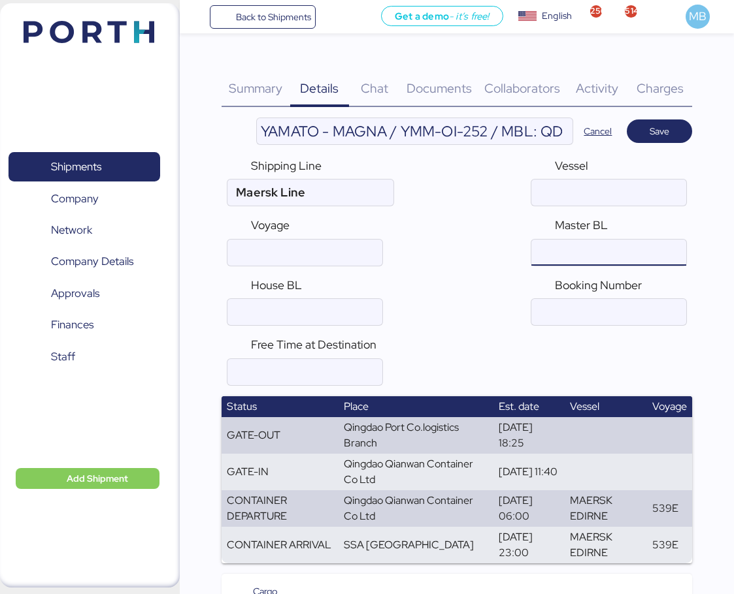
paste input "QDUC25091224"
type input "QDUC25091224"
click at [502, 133] on input "YAMATO - MAGNA / YMM-OI-252 / MBL: QDUC25091224 / HBL: QDUC25091224 / LCL" at bounding box center [415, 131] width 316 height 26
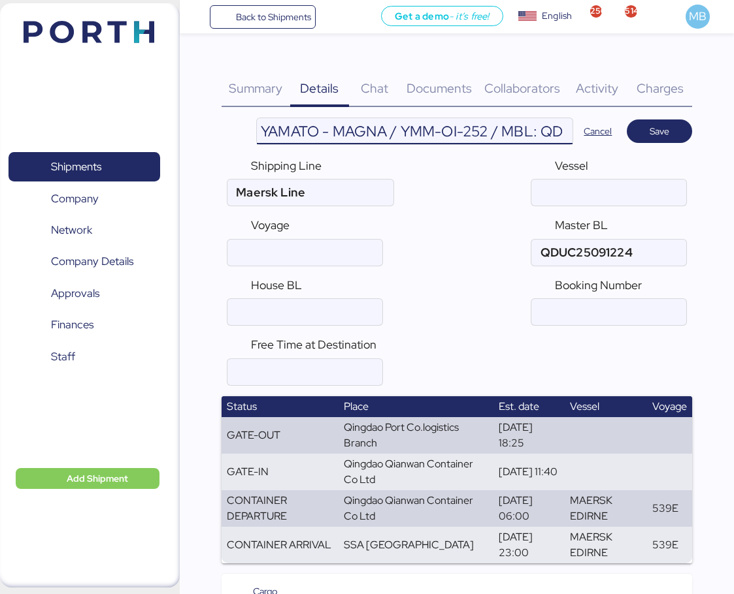
scroll to position [0, 293]
click at [498, 129] on input "YAMATO - MAGNA / YMM-OI-252 / MBL: QDUC25091224 / HBL: QDUC25091224 / LCL" at bounding box center [415, 131] width 316 height 26
click at [323, 301] on input "ocean" at bounding box center [304, 312] width 155 height 26
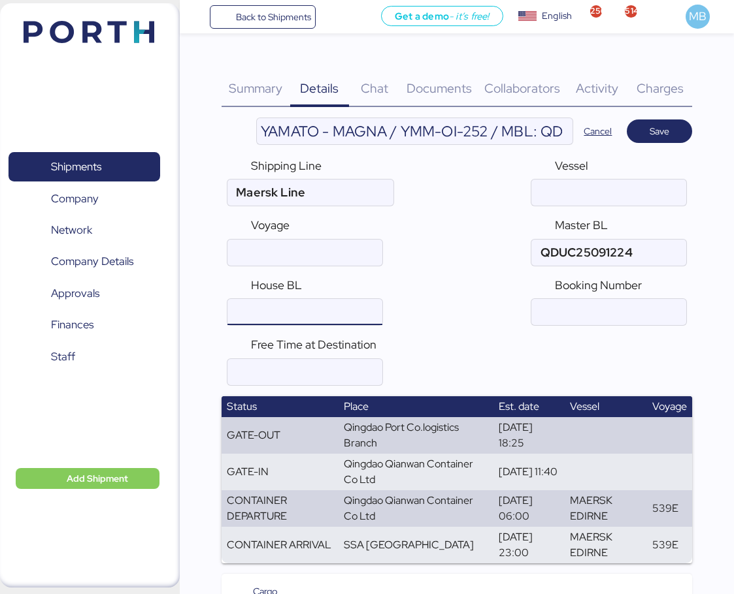
paste input "QDUC25091224"
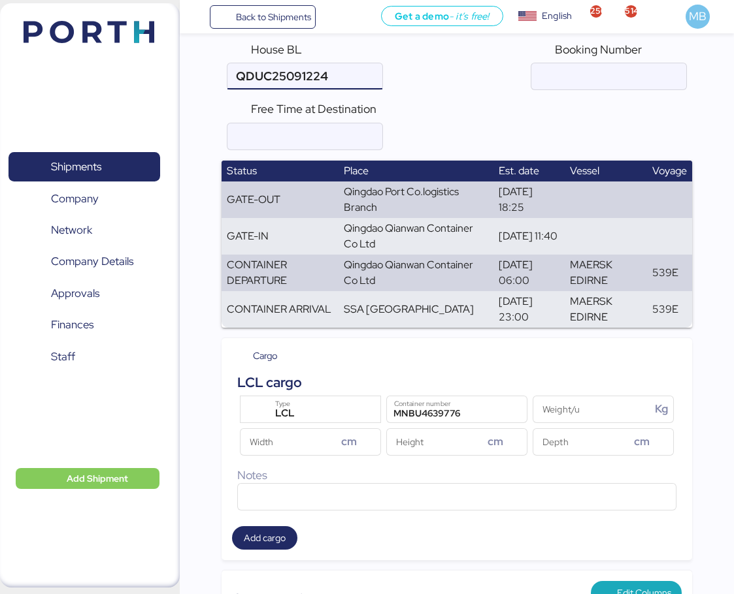
scroll to position [261, 0]
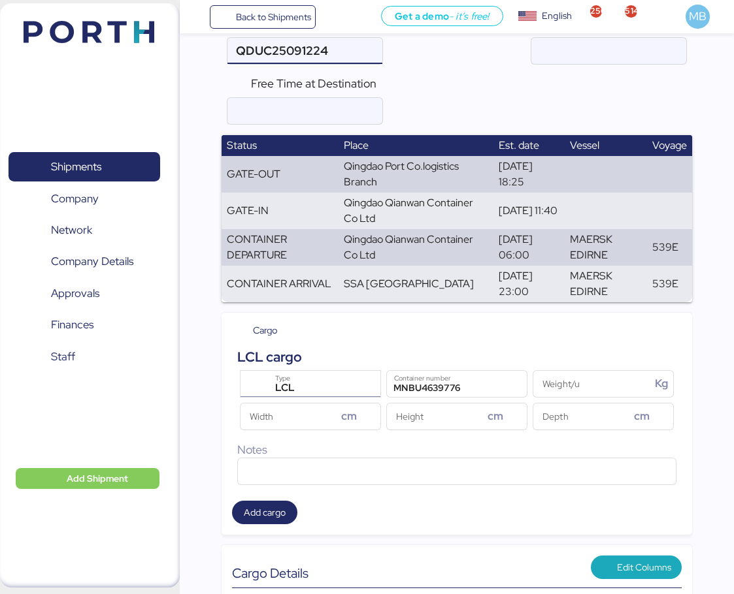
type input "QDUC25091224"
click at [317, 380] on div "LCL" at bounding box center [312, 388] width 89 height 17
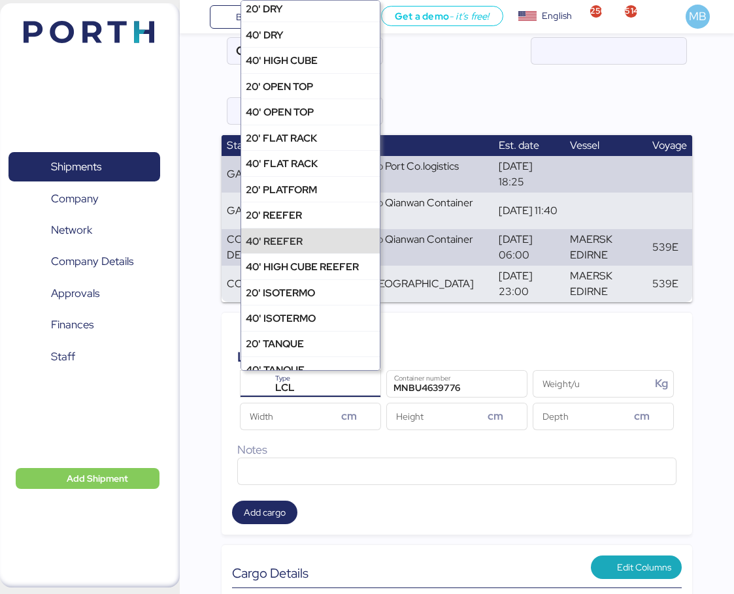
scroll to position [42, 0]
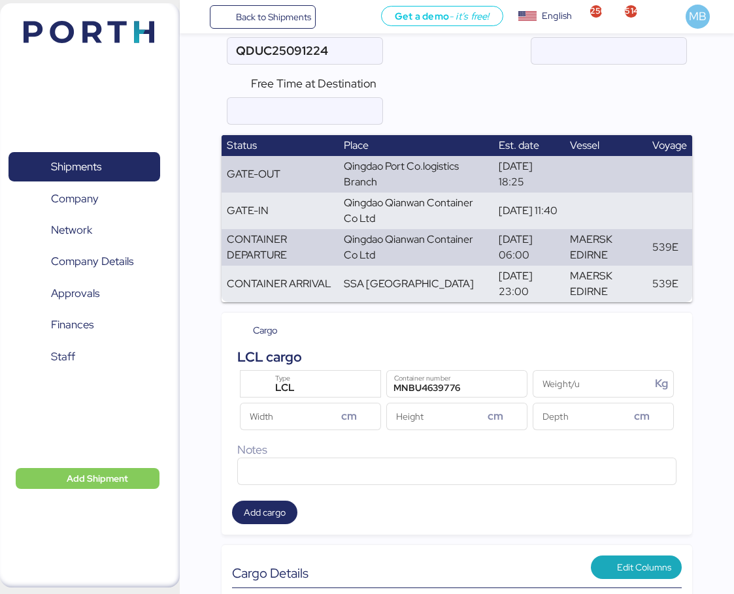
click at [540, 344] on div "LCL cargo LCL Type MNBU4639776 Container number Weight/u Kg Width cm Height cm …" at bounding box center [457, 416] width 450 height 149
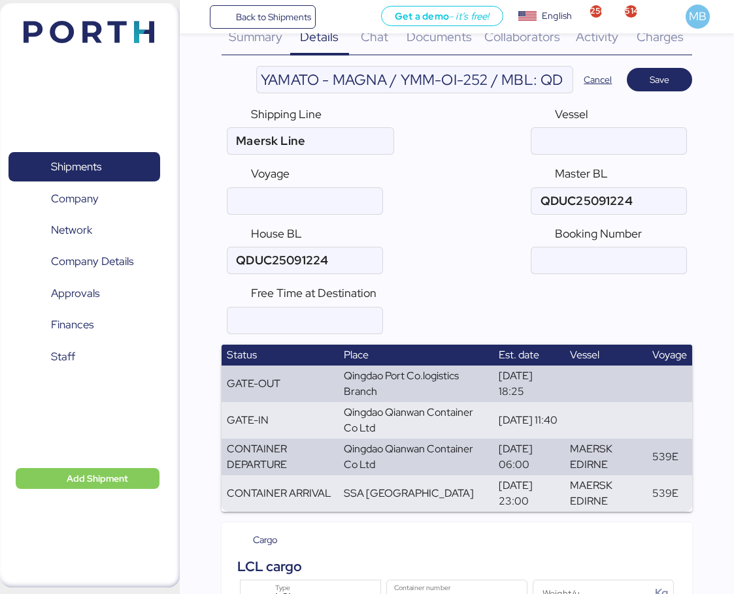
scroll to position [0, 0]
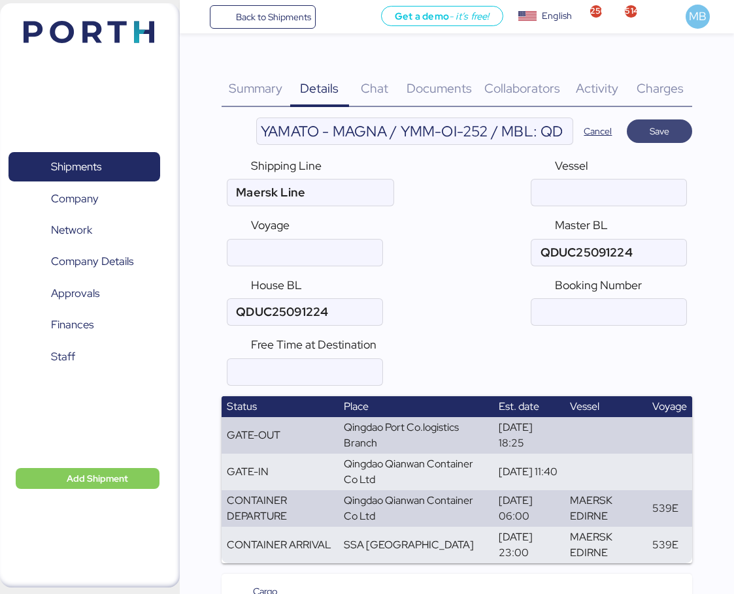
click at [656, 123] on span "Save" at bounding box center [659, 131] width 20 height 16
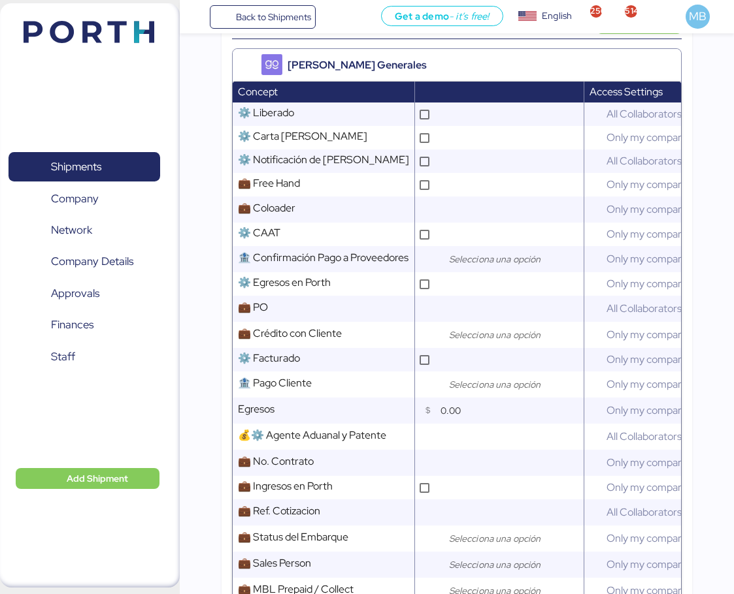
scroll to position [784, 0]
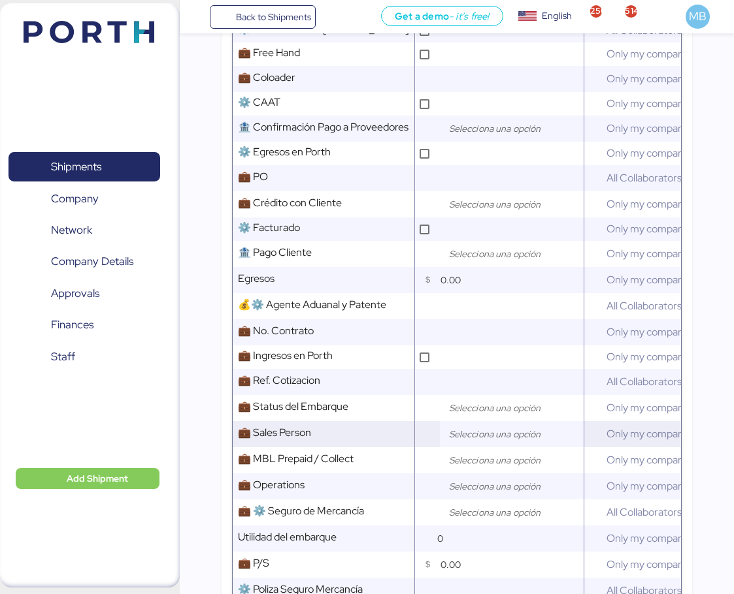
click at [459, 441] on input "search" at bounding box center [514, 435] width 137 height 16
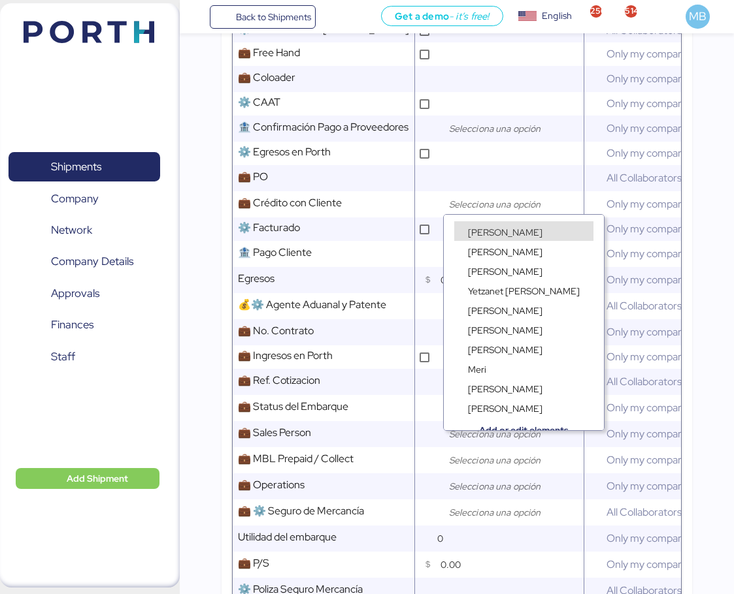
click at [515, 233] on span "[PERSON_NAME]" at bounding box center [505, 233] width 74 height 12
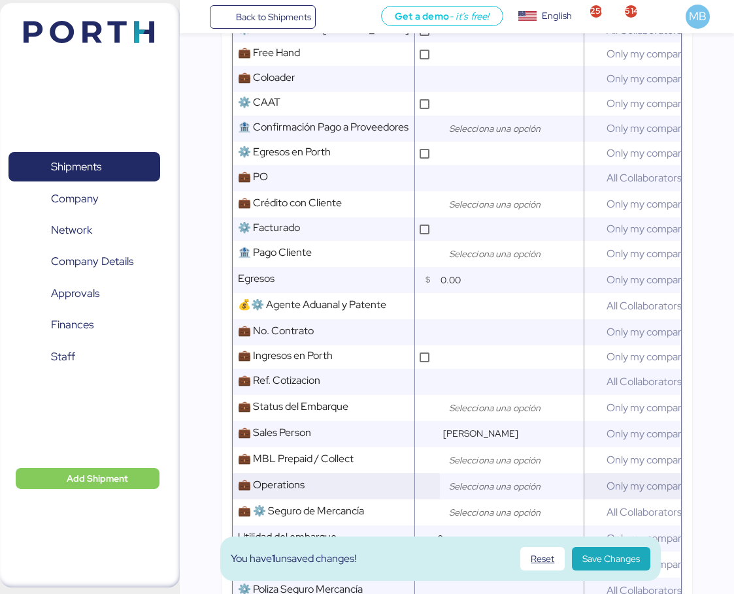
click at [494, 489] on input "search" at bounding box center [514, 487] width 137 height 16
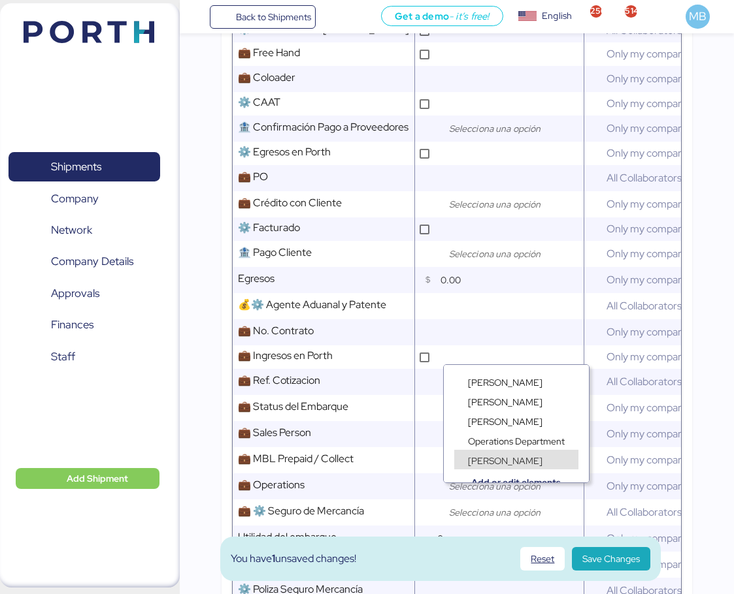
click at [516, 461] on span "[PERSON_NAME]" at bounding box center [505, 461] width 74 height 12
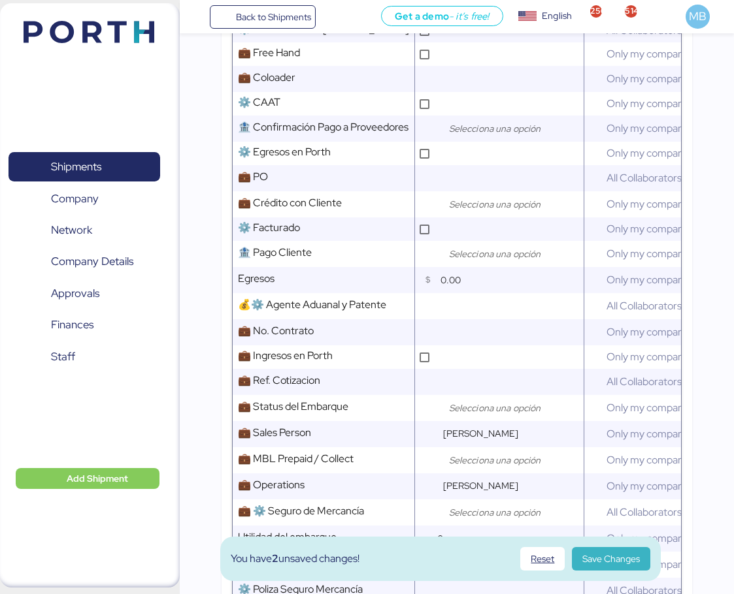
click at [608, 552] on span "Save Changes" at bounding box center [610, 559] width 57 height 16
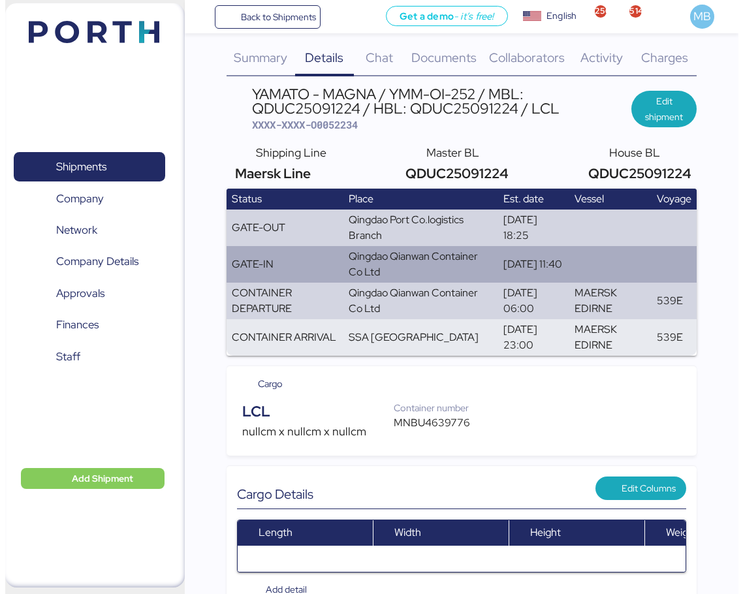
scroll to position [0, 0]
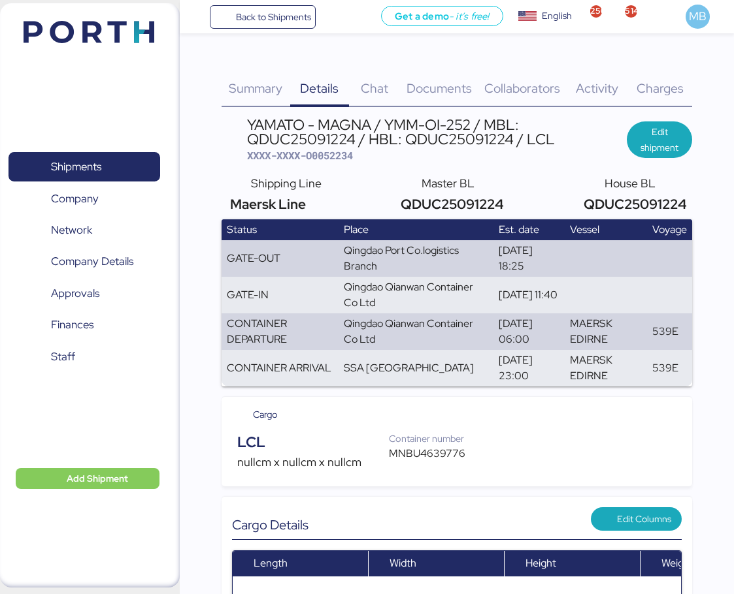
click at [450, 84] on span "Documents" at bounding box center [438, 88] width 65 height 17
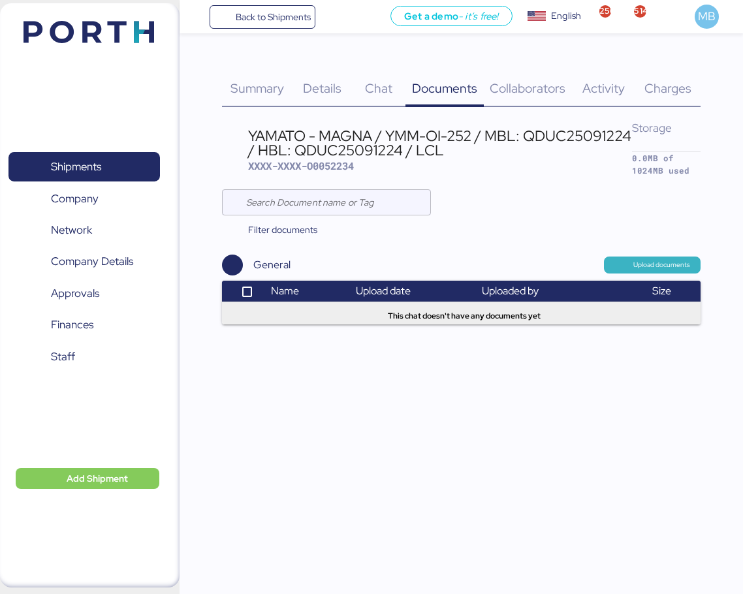
click at [654, 265] on span "Upload documents" at bounding box center [662, 265] width 57 height 12
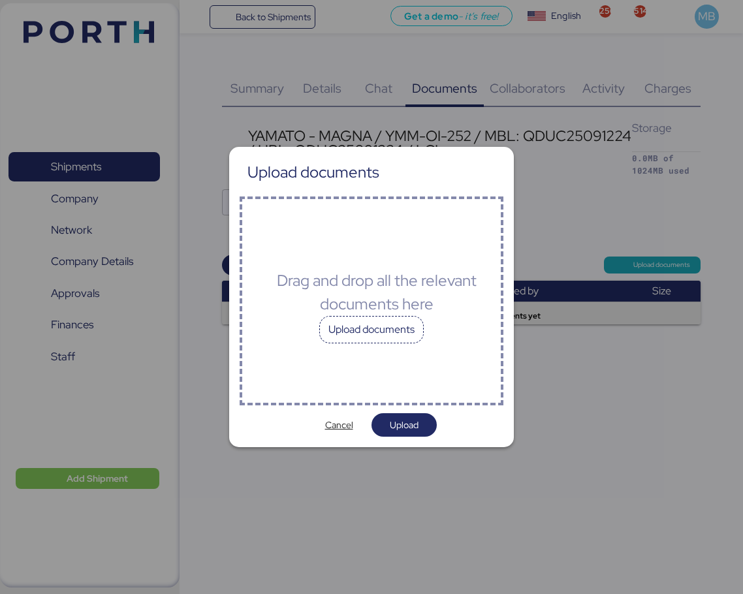
click at [390, 343] on div "Upload documents" at bounding box center [371, 329] width 105 height 27
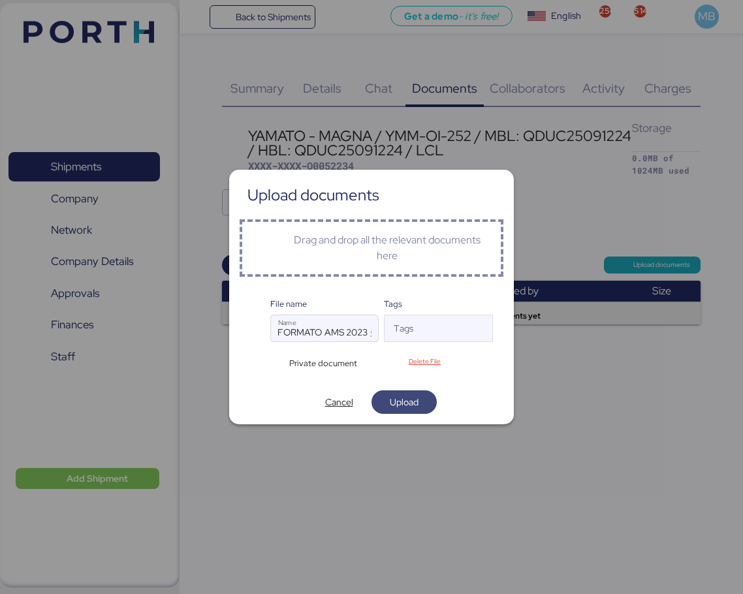
click at [404, 398] on span "Upload" at bounding box center [404, 403] width 29 height 16
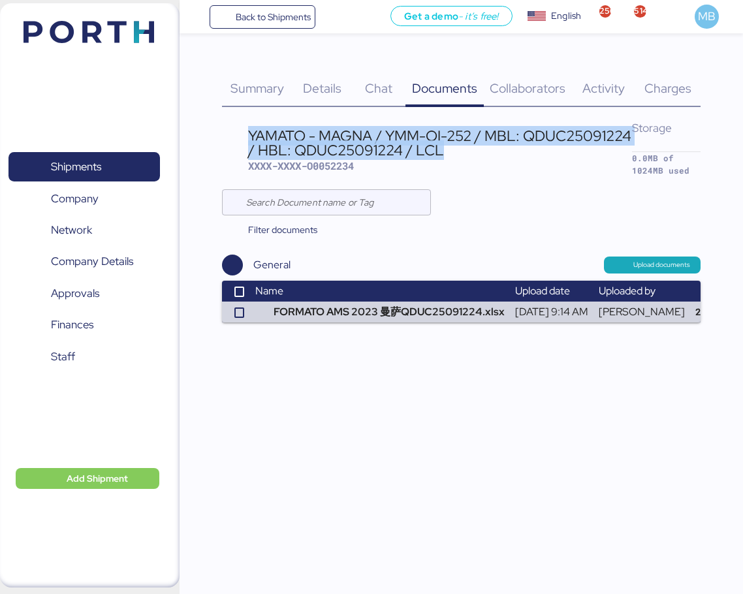
drag, startPoint x: 434, startPoint y: 148, endPoint x: 251, endPoint y: 130, distance: 184.4
click at [251, 130] on div "YAMATO - MAGNA / YMM-OI-252 / MBL: QDUC25091224 / HBL: QDUC25091224 / LCL" at bounding box center [440, 143] width 384 height 29
copy div "YAMATO - MAGNA / YMM-OI-252 / MBL: QDUC25091224 / HBL: QDUC25091224 / LCL"
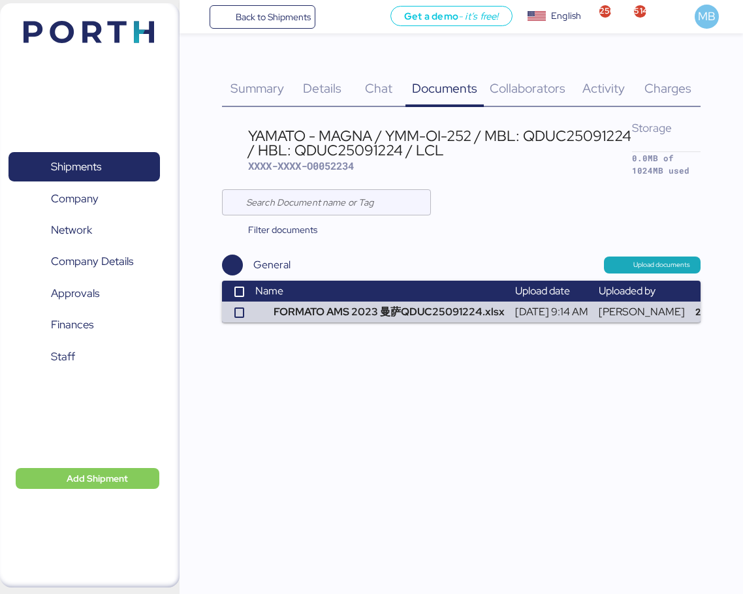
click at [323, 84] on span "Details" at bounding box center [322, 88] width 39 height 17
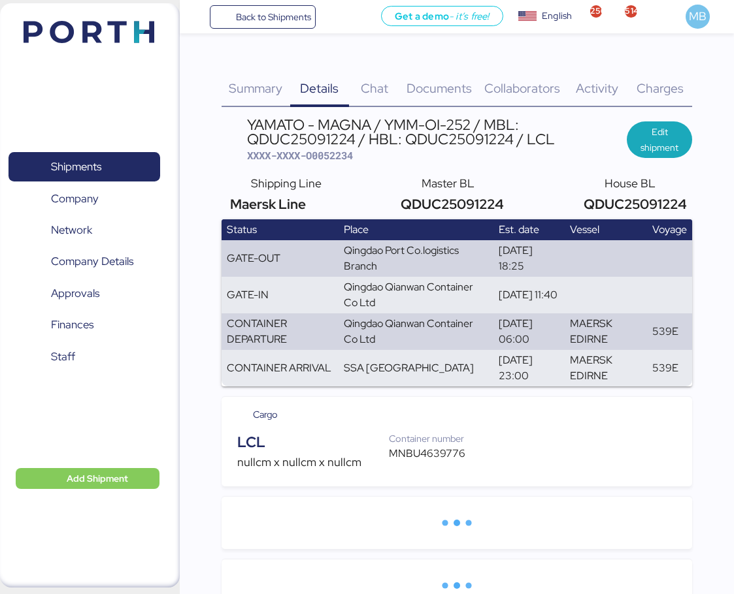
click at [412, 449] on div "MNBU4639776" at bounding box center [433, 454] width 89 height 16
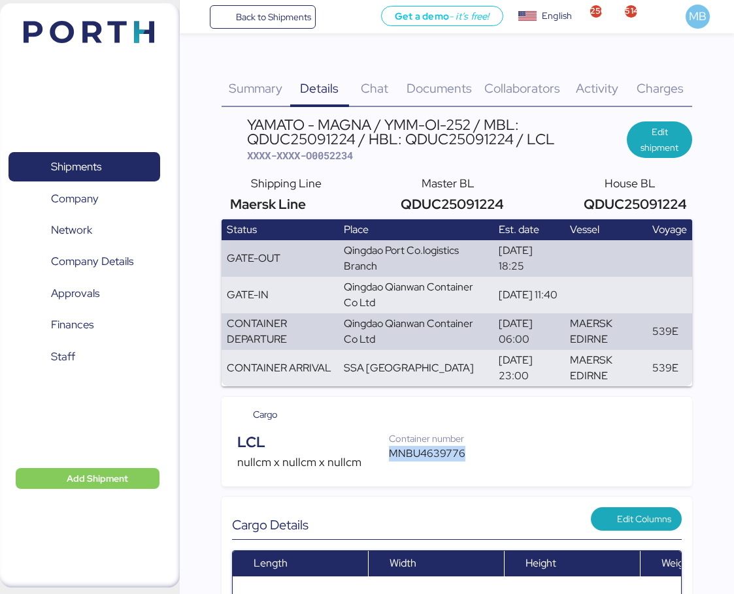
copy div "MNBU4639776"
click at [344, 155] on span "XXXX-XXXX-O0052234" at bounding box center [300, 155] width 106 height 13
copy span "O0052234"
click at [343, 155] on span "XXXX-XXXX-O0052234" at bounding box center [300, 155] width 106 height 13
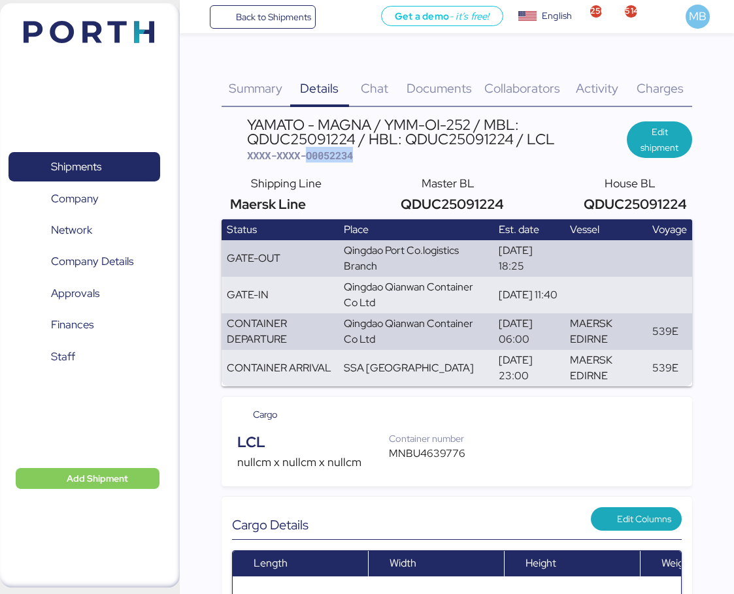
click at [343, 155] on span "XXXX-XXXX-O0052234" at bounding box center [300, 155] width 106 height 13
click at [336, 153] on span "XXXX-XXXX-O0052234" at bounding box center [300, 155] width 106 height 13
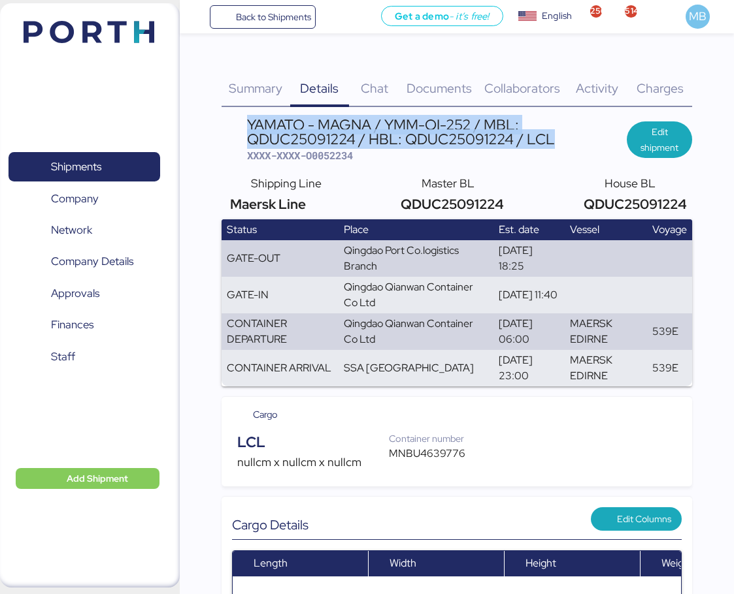
drag, startPoint x: 411, startPoint y: 130, endPoint x: 250, endPoint y: 121, distance: 161.0
click at [250, 121] on div "YAMATO - MAGNA / YMM-OI-252 / MBL: QDUC25091224 / HBL: QDUC25091224 / LCL" at bounding box center [437, 132] width 380 height 29
click at [120, 159] on span "Shipments" at bounding box center [84, 166] width 140 height 19
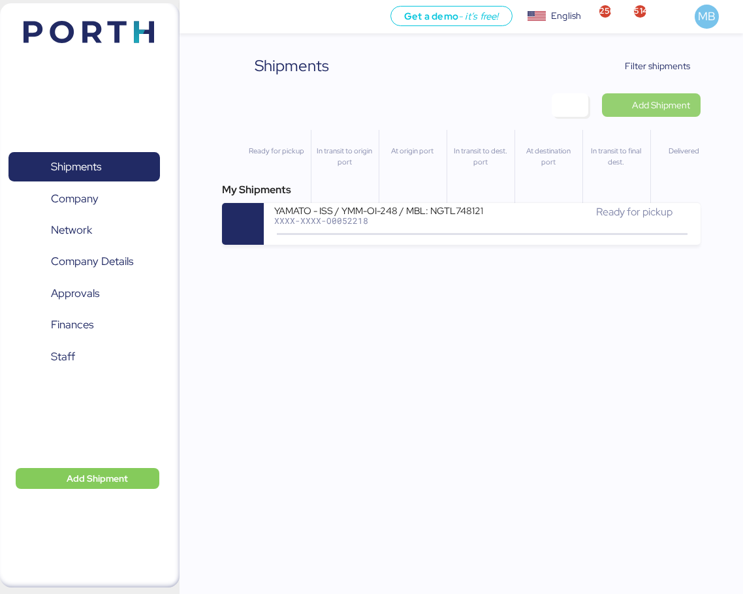
click at [666, 101] on span "Add Shipment" at bounding box center [661, 105] width 58 height 16
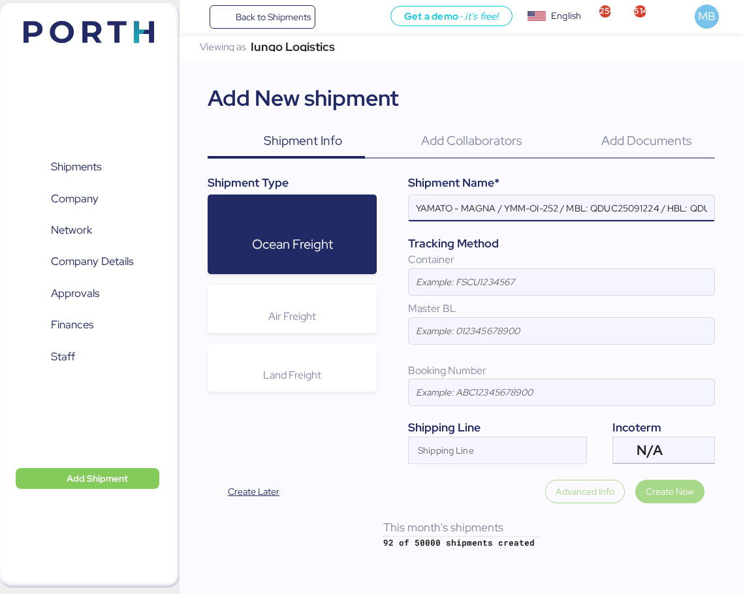
scroll to position [0, 80]
click at [679, 451] on div "N/A" at bounding box center [662, 451] width 51 height 26
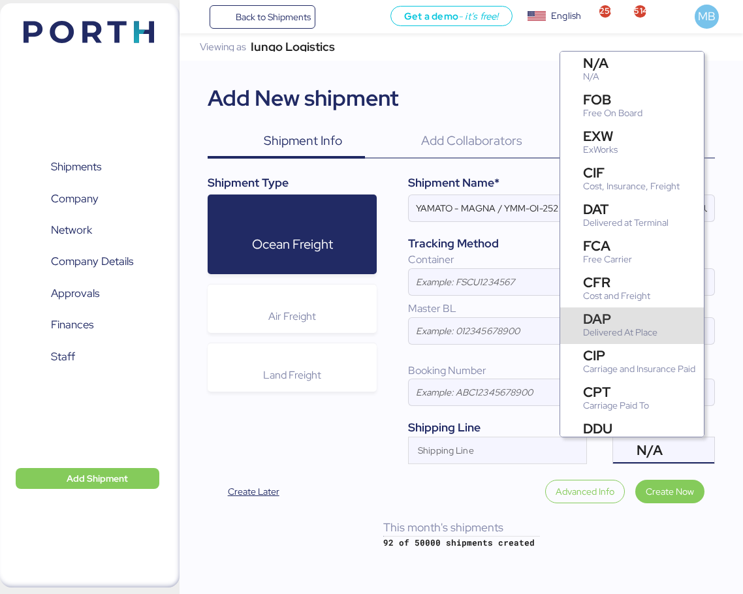
click at [659, 320] on div "DAP Delivered At Place" at bounding box center [622, 325] width 79 height 27
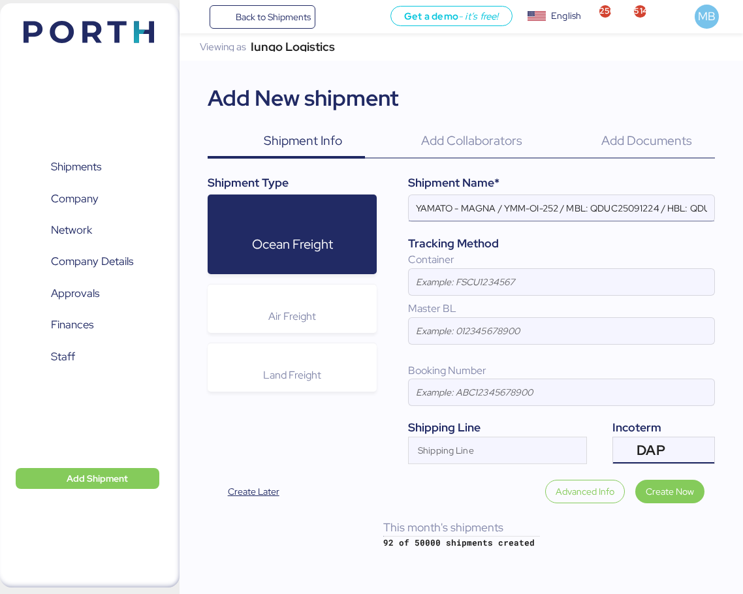
click at [482, 208] on input "YAMATO - MAGNA / YMM-OI-252 / MBL: QDUC25091224 / HBL: QDUC25091224 / LCL" at bounding box center [562, 208] width 306 height 26
paste input "FUKOKU"
click at [564, 210] on input "YAMATO - FUKOKU / YMM-OI-252 / MBL: QDUC25091224 / HBL: QDUC25091224 / LCL" at bounding box center [562, 208] width 306 height 26
paste input "YMM-OI-253"
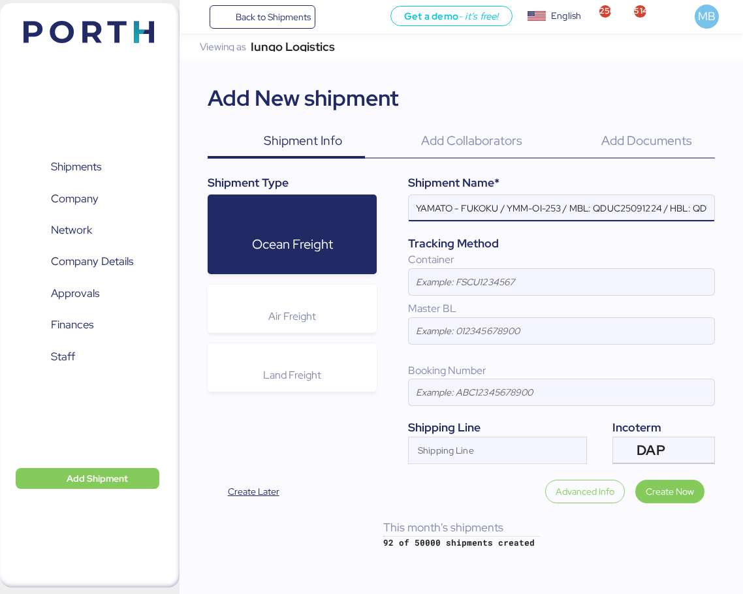
click at [625, 200] on input "YAMATO - FUKOKU / YMM-OI-253 / MBL: QDUC25091224 / HBL: QDUC25091224 / LCL" at bounding box center [562, 208] width 306 height 26
paste input "HPH/ZLO/09411"
click at [706, 207] on input "YAMATO - FUKOKU / YMM-OI-253 / MBL: HPH/ZLO/09411 / HBL: QDUC25091224 / LCL" at bounding box center [562, 208] width 306 height 26
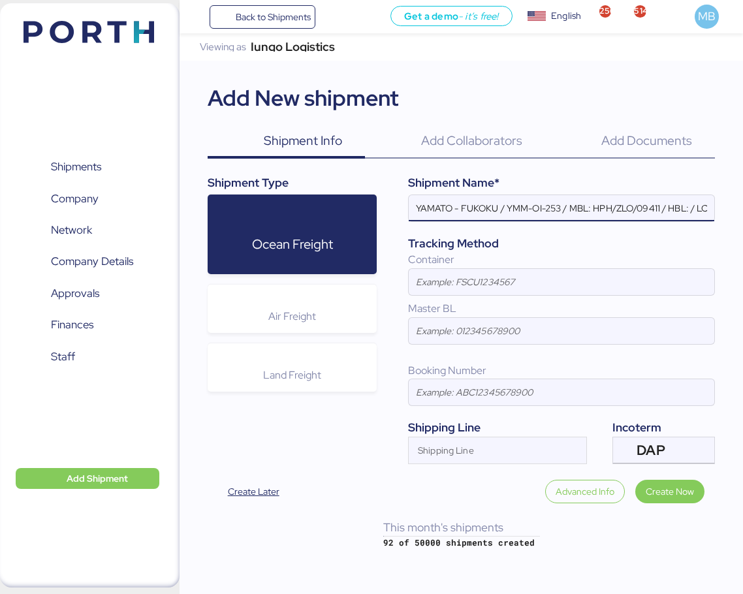
paste input "YLVHS5082825"
type input "YAMATO - FUKOKU / YMM-OI-253 / MBL: HPH/ZLO/09411 / HBL: YLVHS5082825 / LCL"
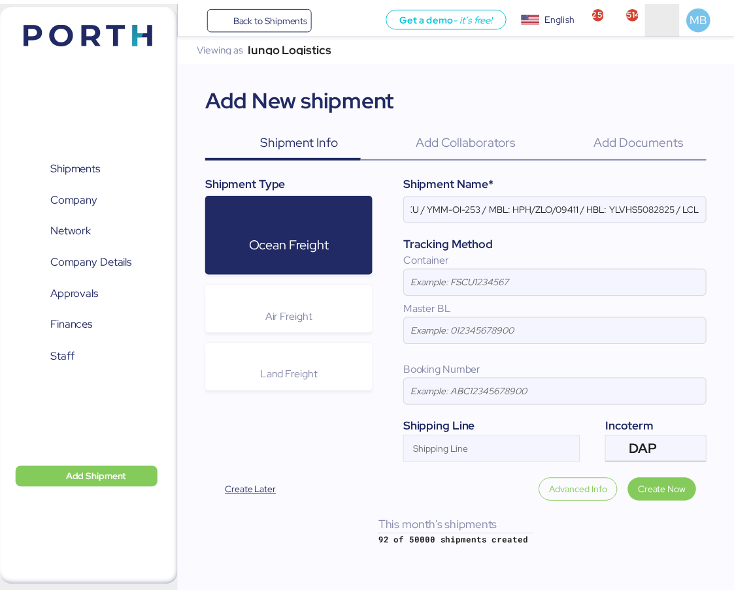
scroll to position [0, 0]
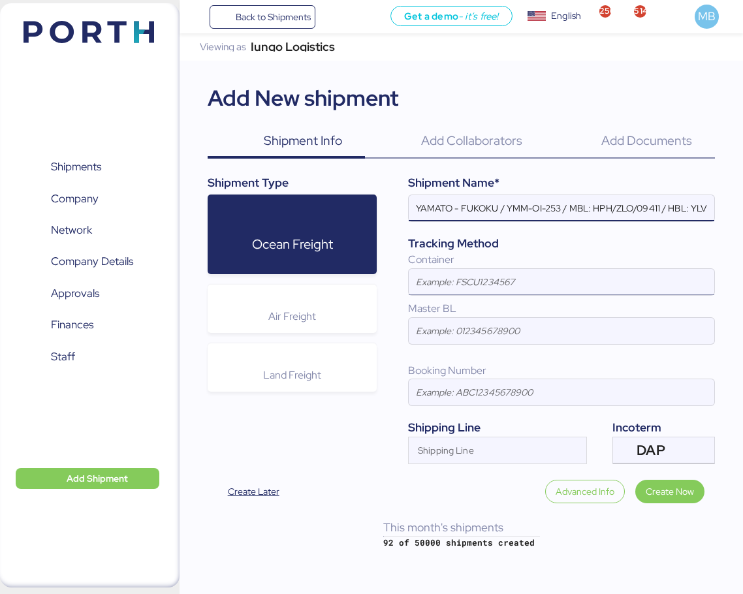
click at [519, 277] on input at bounding box center [562, 282] width 306 height 26
paste input ":WHSU598602"
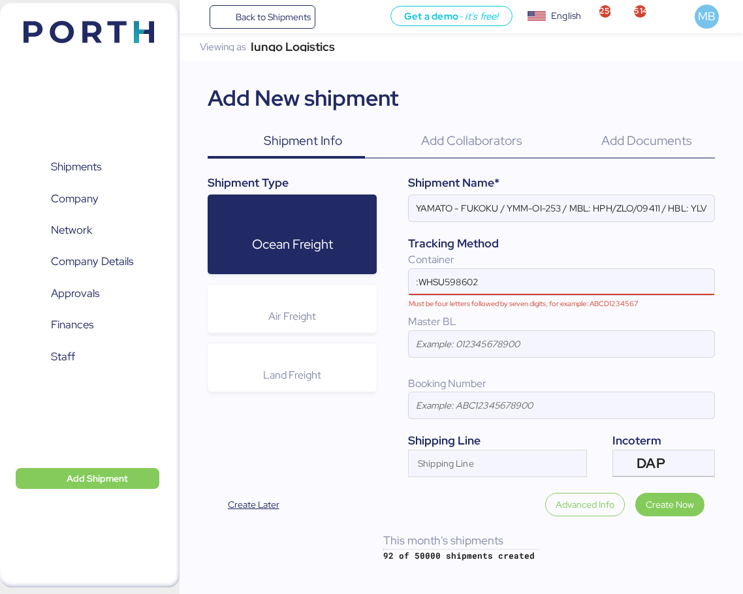
click at [420, 280] on input ":WHSU598602" at bounding box center [548, 282] width 278 height 26
click at [497, 283] on input "WHSU598602" at bounding box center [548, 282] width 278 height 26
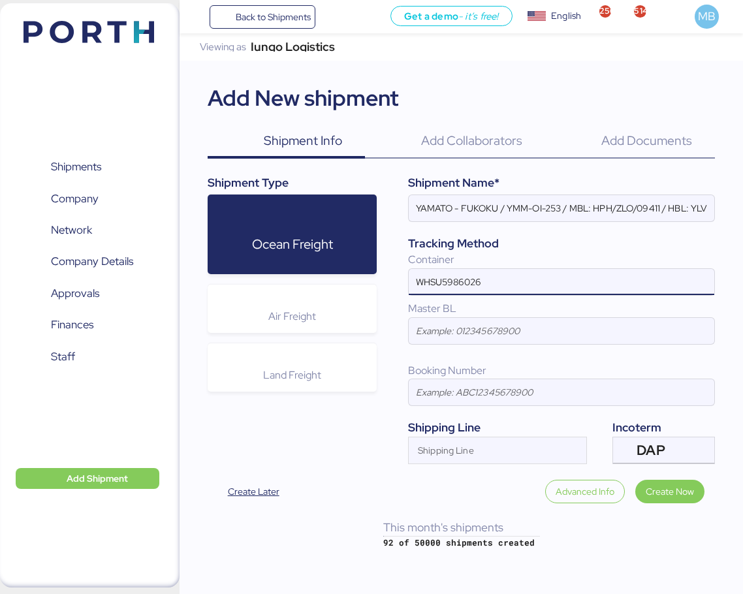
type input "WHSU5986026"
click at [679, 489] on span "Create Now" at bounding box center [670, 492] width 48 height 16
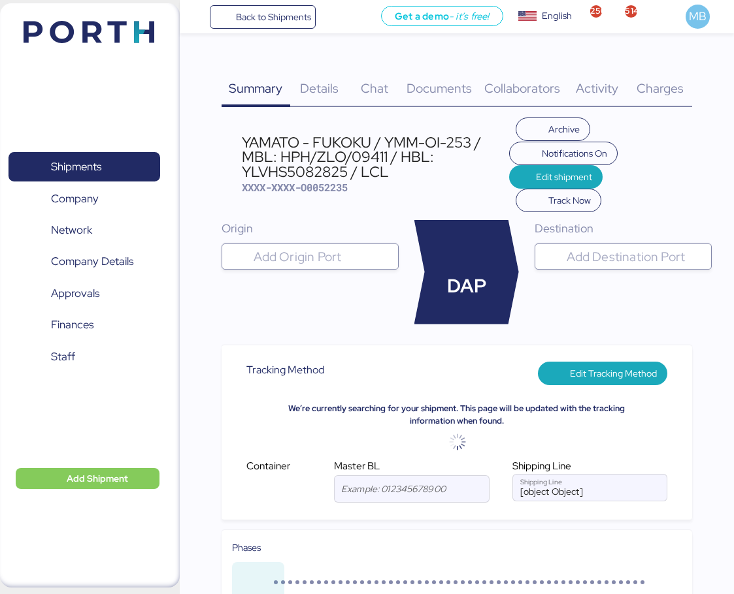
click at [276, 257] on input "search" at bounding box center [322, 257] width 142 height 16
type input "haiph"
click at [311, 284] on div "Haiphong" at bounding box center [303, 283] width 42 height 15
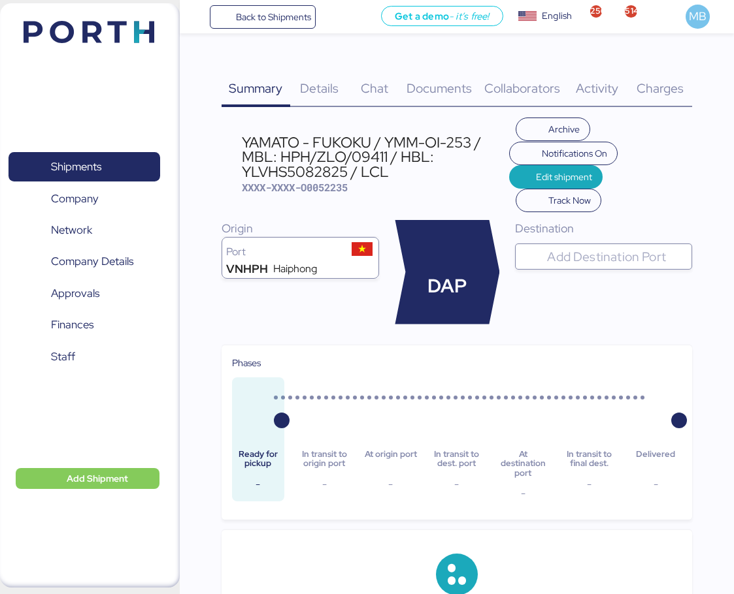
click at [594, 252] on input "search" at bounding box center [615, 257] width 142 height 16
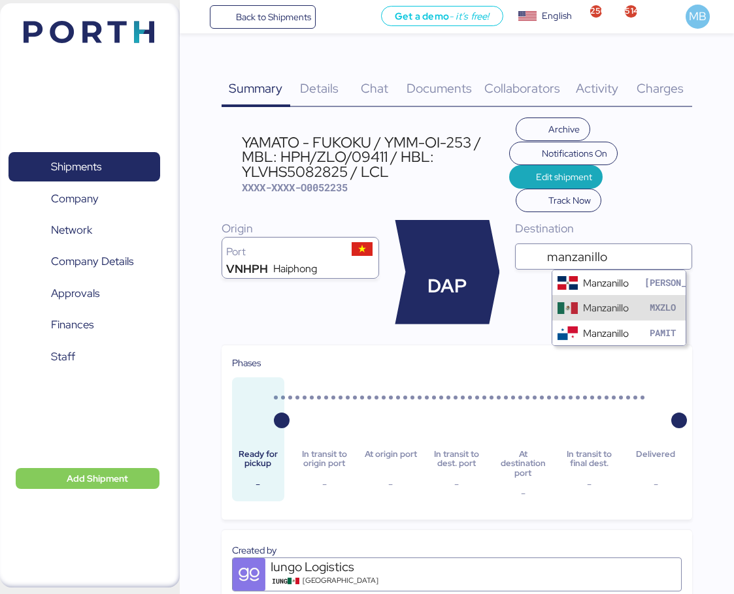
type input "manzanillo"
click at [591, 307] on div "Manzanillo" at bounding box center [606, 308] width 46 height 15
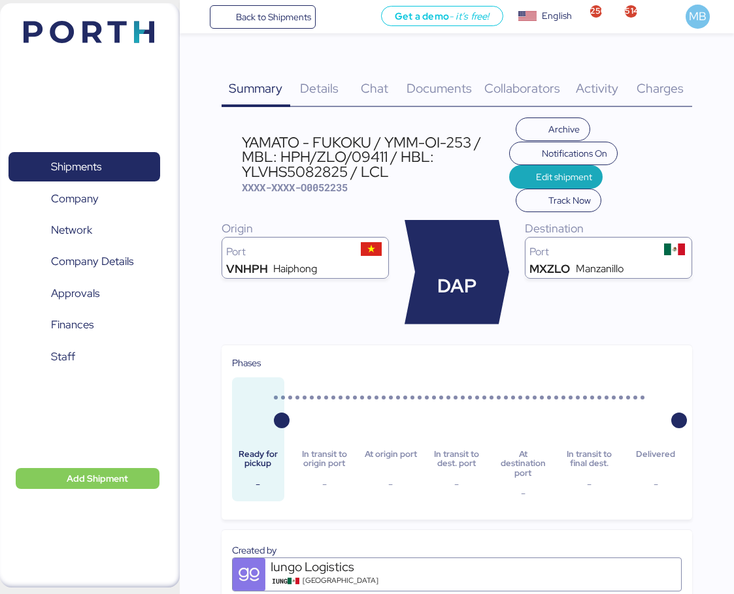
click at [313, 82] on span "Details" at bounding box center [319, 88] width 39 height 17
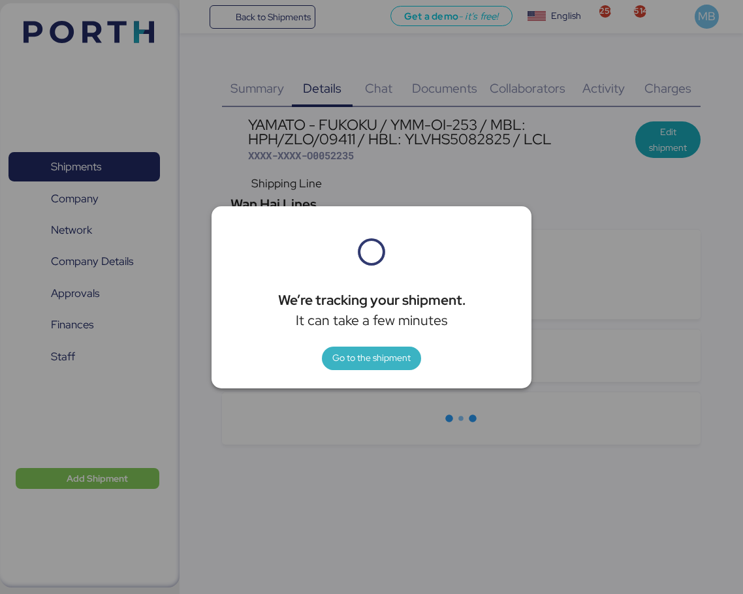
click at [397, 366] on span "Go to the shipment" at bounding box center [372, 358] width 78 height 18
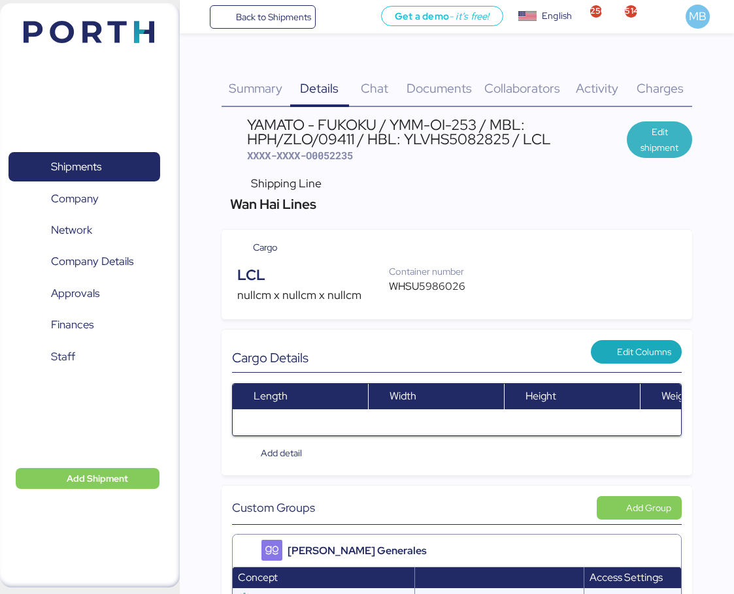
click at [655, 135] on span "Edit shipment" at bounding box center [659, 139] width 44 height 31
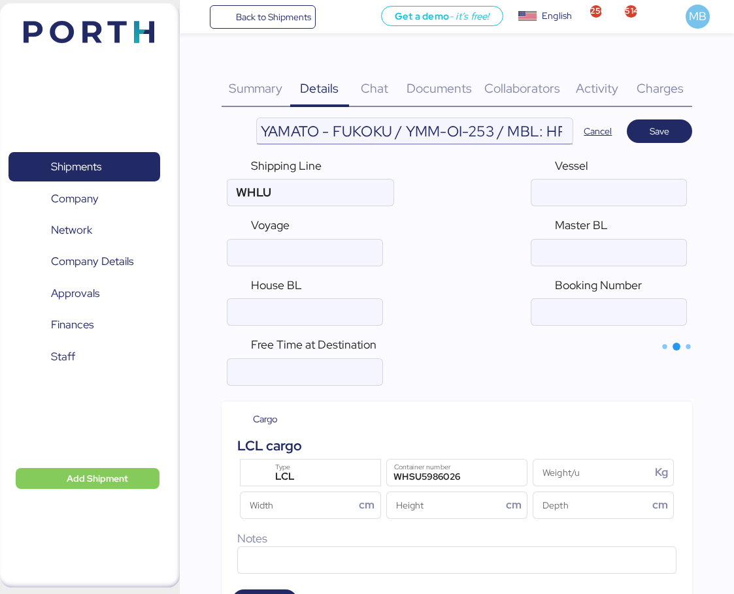
type input "Wan Hai Lines"
click at [549, 130] on input "YAMATO - FUKOKU / YMM-OI-253 / MBL: HPH/ZLO/09411 / HBL: YLVHS5082825 / LCL" at bounding box center [415, 131] width 316 height 26
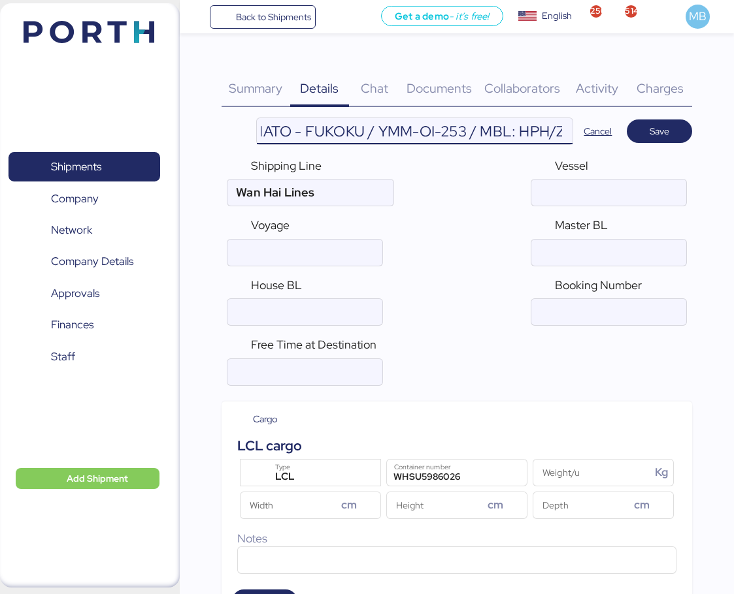
scroll to position [0, 7]
drag, startPoint x: 363, startPoint y: 129, endPoint x: 538, endPoint y: 129, distance: 175.1
click at [538, 129] on input "YAMATO - FUKOKU / YMM-OI-253 / MBL: HPH/ZLO/09411 / HBL: YLVHS5082825 / LCL" at bounding box center [415, 131] width 316 height 26
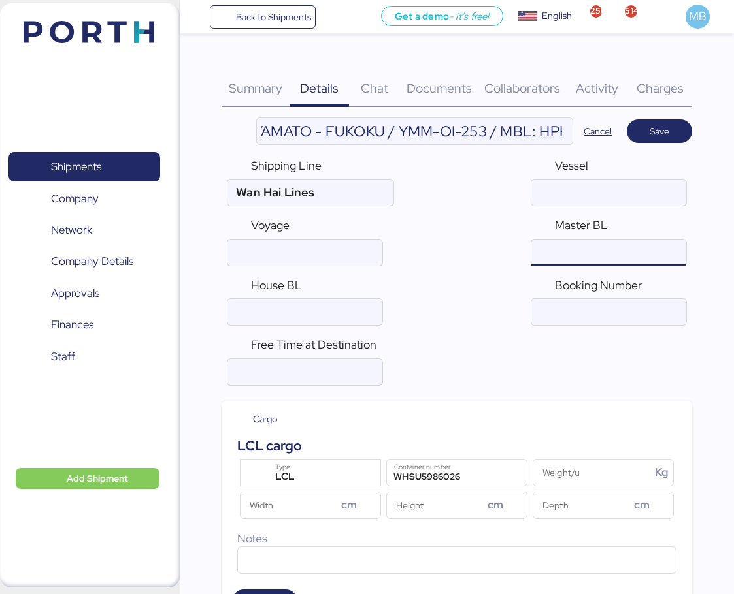
click at [598, 252] on input "ocean" at bounding box center [608, 253] width 155 height 26
paste input "HPH/ZLO/09411"
type input "HPH/ZLO/09411"
click at [474, 130] on input "YAMATO - FUKOKU / YMM-OI-253 / MBL: HPH/ZLO/09411 / HBL: YLVHS5082825 / LCL" at bounding box center [415, 131] width 316 height 26
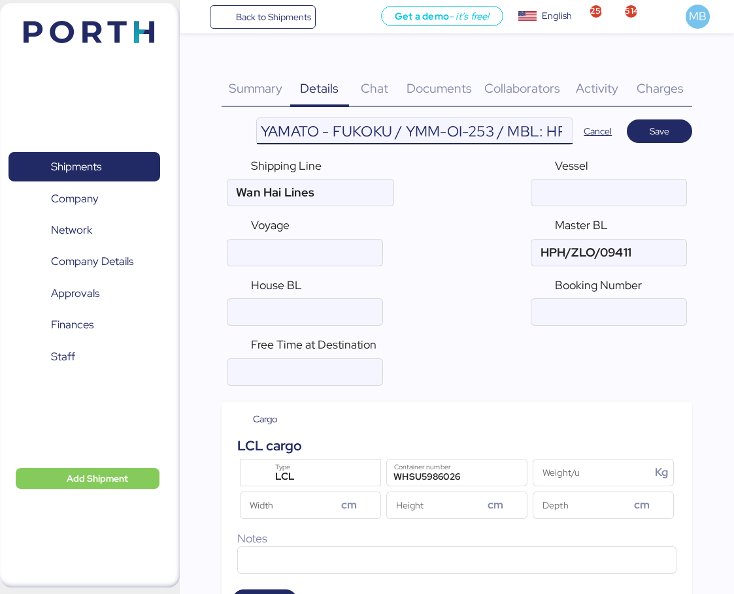
scroll to position [0, 293]
click at [494, 131] on input "YAMATO - FUKOKU / YMM-OI-253 / MBL: HPH/ZLO/09411 / HBL: YLVHS5082825 / LCL" at bounding box center [415, 131] width 316 height 26
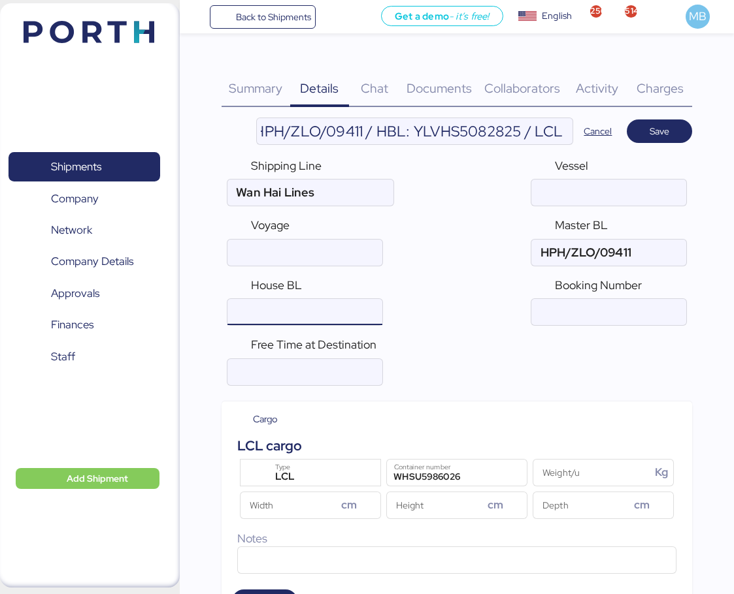
click at [299, 321] on input "ocean" at bounding box center [304, 312] width 155 height 26
paste input "YLVHS5082825"
type input "YLVHS5082825"
click at [677, 126] on span "Save" at bounding box center [659, 131] width 44 height 18
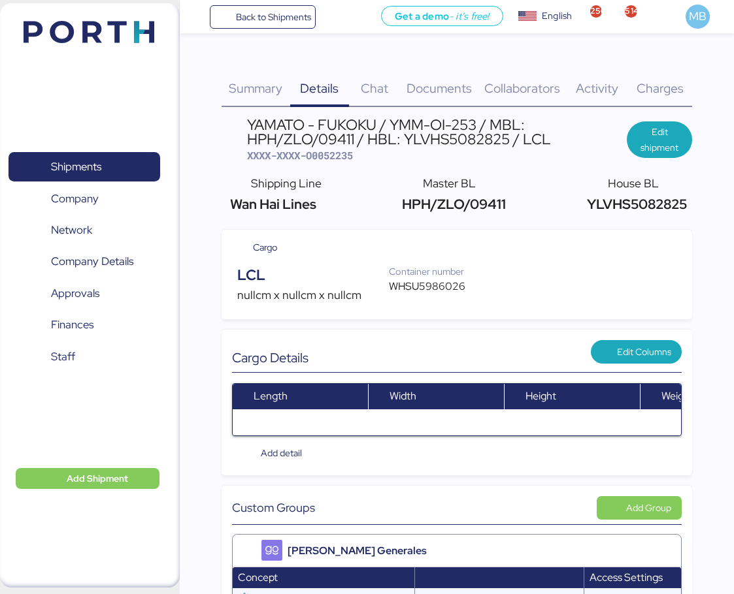
click at [453, 85] on span "Documents" at bounding box center [438, 88] width 65 height 17
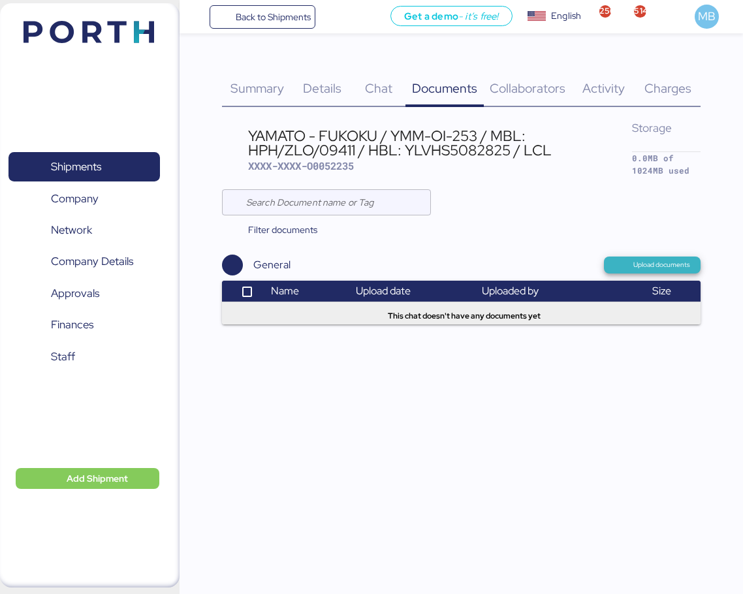
click at [640, 267] on span "Upload documents" at bounding box center [662, 265] width 57 height 12
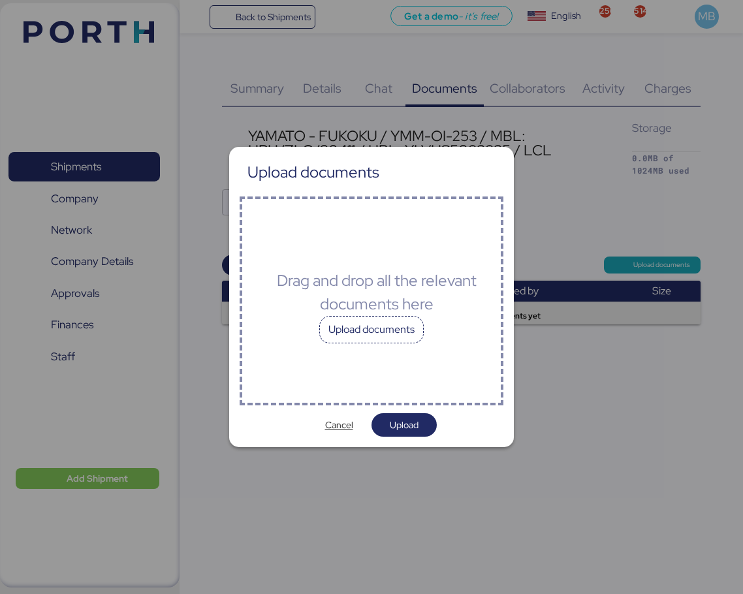
click at [401, 321] on div "Upload documents" at bounding box center [371, 329] width 105 height 27
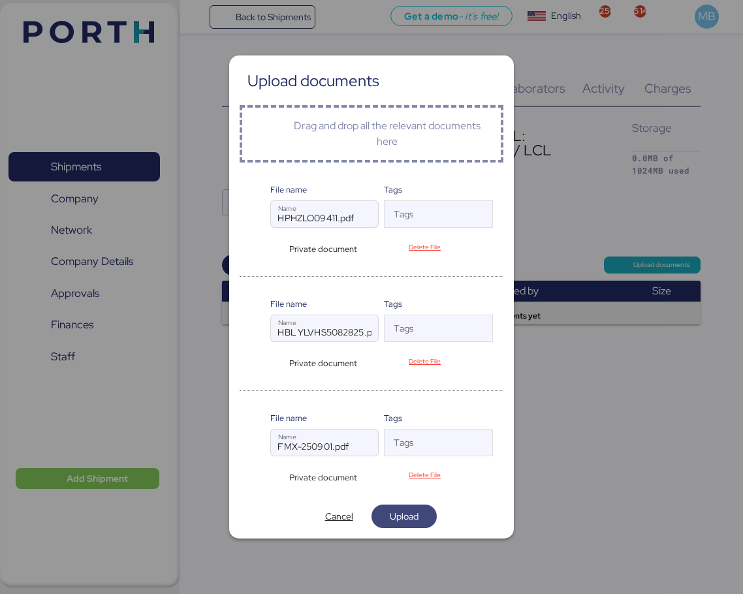
click at [420, 512] on span "Upload" at bounding box center [404, 517] width 44 height 18
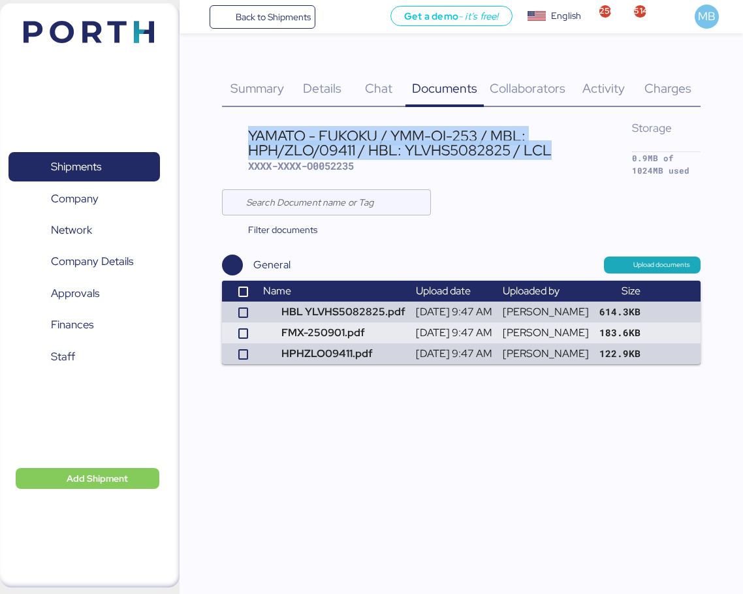
drag, startPoint x: 550, startPoint y: 150, endPoint x: 250, endPoint y: 136, distance: 300.8
click at [250, 136] on div "YAMATO - FUKOKU / YMM-OI-253 / MBL: HPH/ZLO/09411 / HBL: YLVHS5082825 / LCL" at bounding box center [440, 143] width 384 height 29
copy div "YAMATO - FUKOKU / YMM-OI-253 / MBL: HPH/ZLO/09411 / HBL: YLVHS5082825 / LCL"
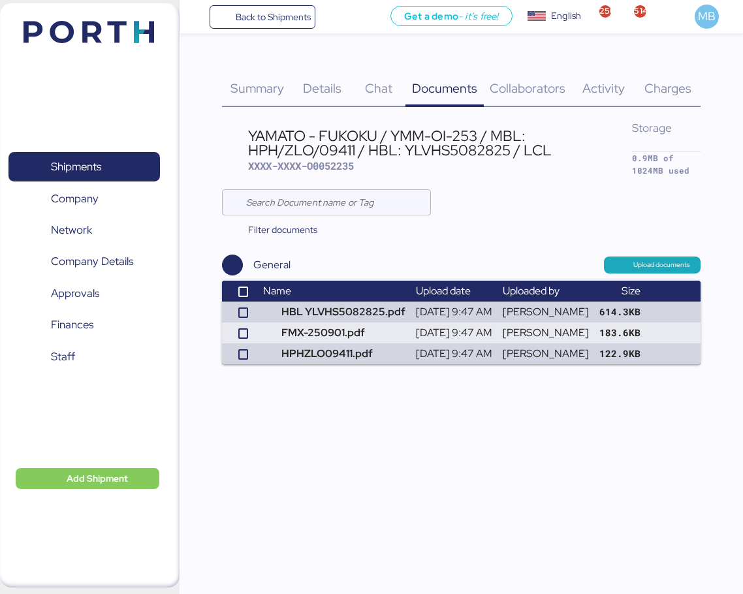
click at [331, 88] on span "Details" at bounding box center [322, 88] width 39 height 17
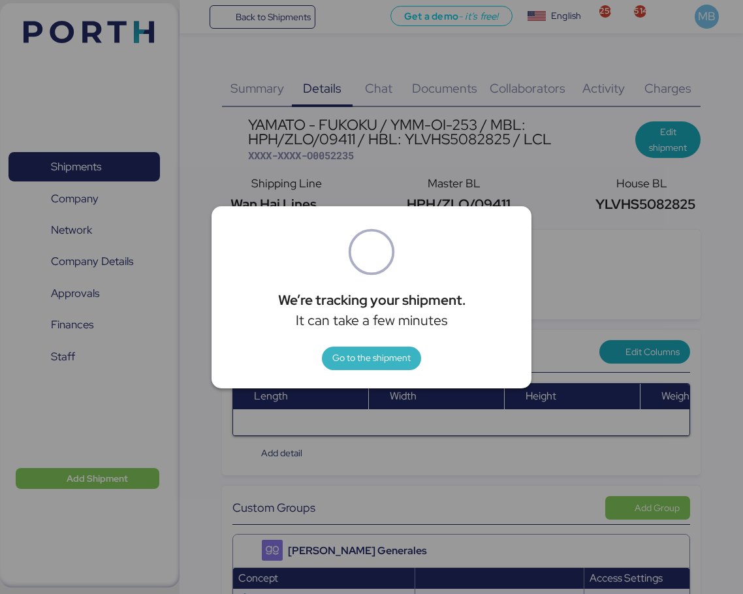
click at [382, 351] on span "Go to the shipment" at bounding box center [372, 358] width 78 height 16
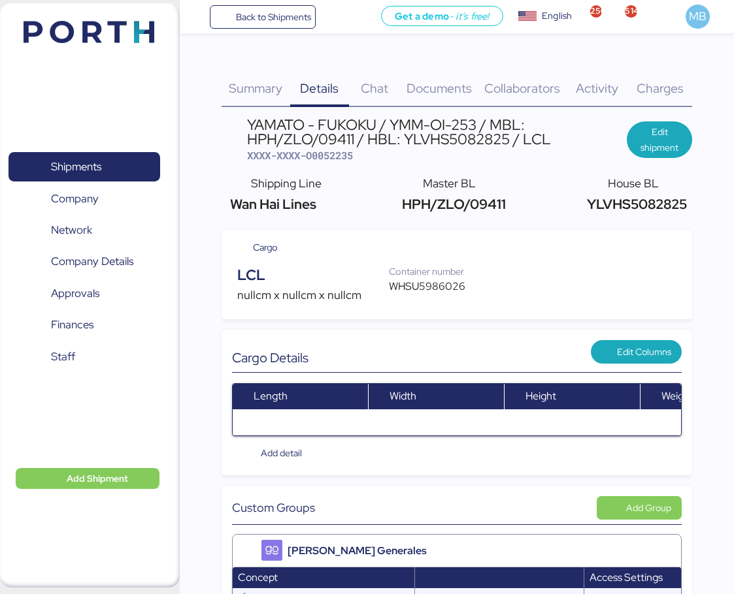
click at [430, 289] on div "WHSU5986026" at bounding box center [433, 287] width 89 height 16
click at [334, 159] on span "XXXX-XXXX-O0052235" at bounding box center [300, 155] width 106 height 13
